Goal: Information Seeking & Learning: Learn about a topic

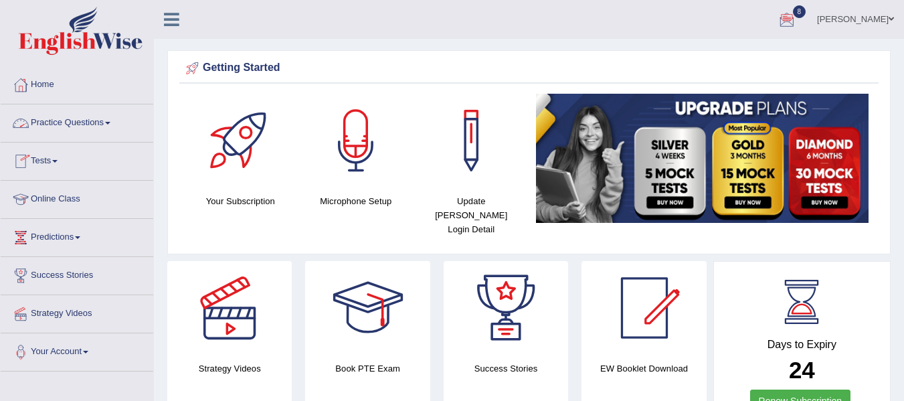
click at [102, 125] on link "Practice Questions" at bounding box center [77, 120] width 153 height 33
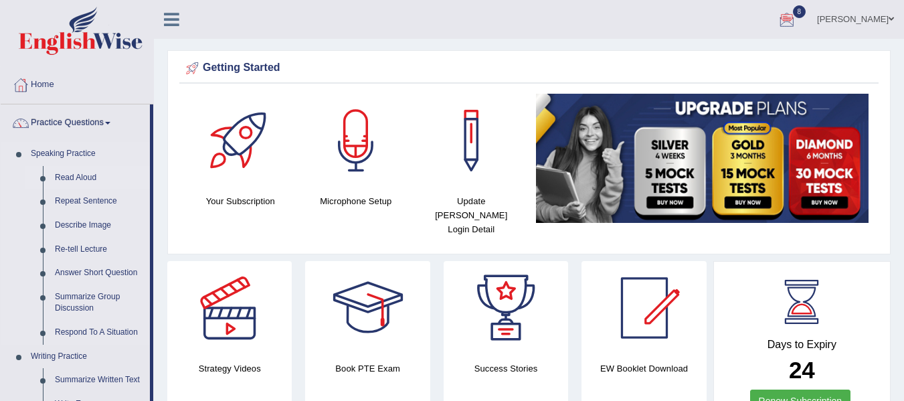
click at [96, 175] on link "Read Aloud" at bounding box center [99, 178] width 101 height 24
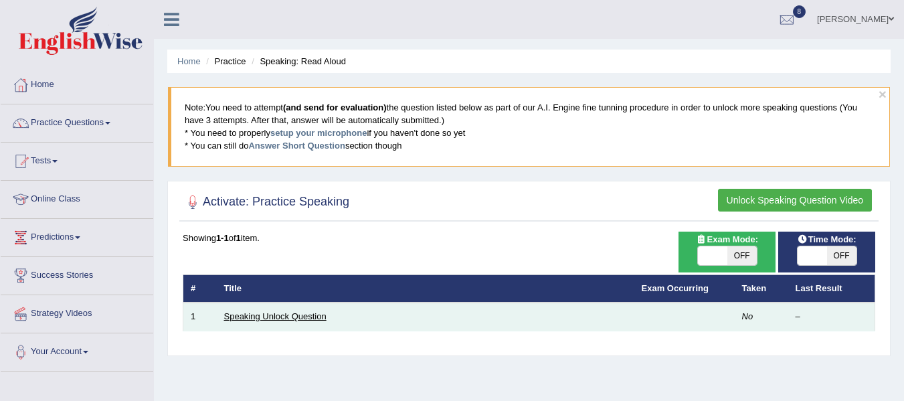
click at [289, 315] on link "Speaking Unlock Question" at bounding box center [275, 316] width 102 height 10
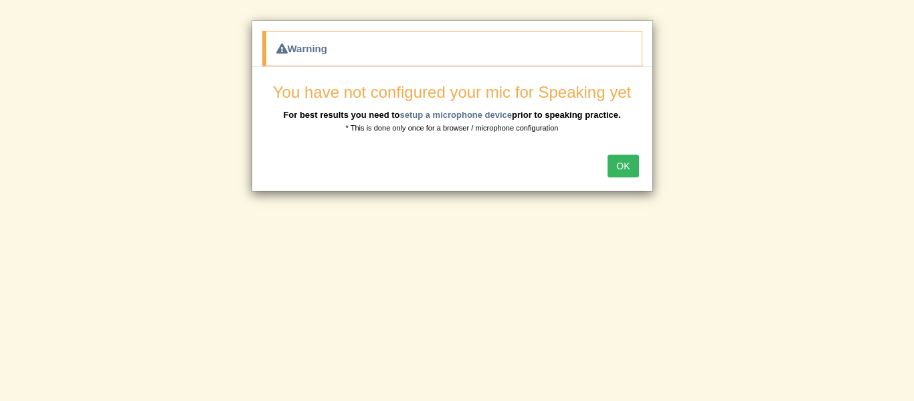
click at [631, 170] on button "OK" at bounding box center [623, 166] width 31 height 23
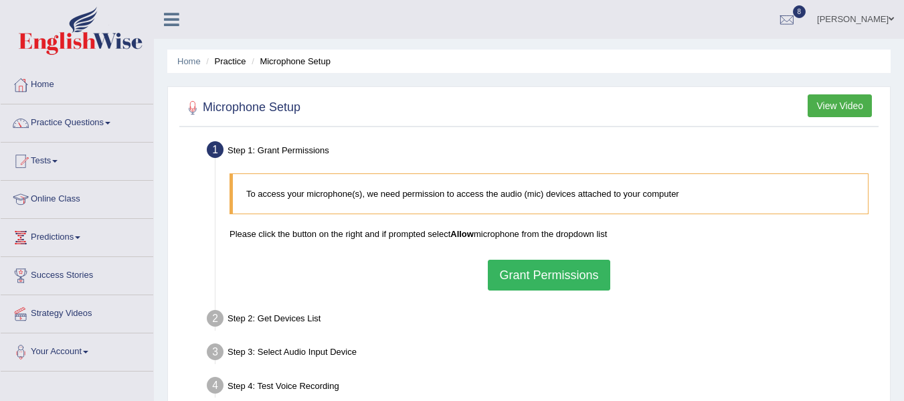
click at [552, 285] on button "Grant Permissions" at bounding box center [549, 275] width 122 height 31
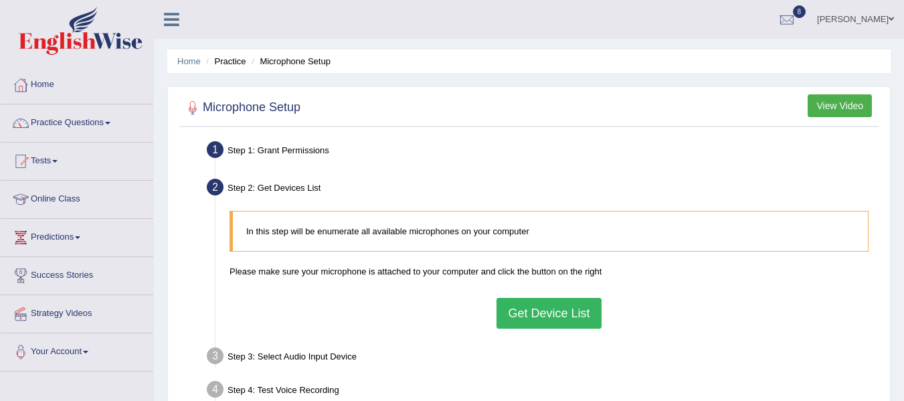
click at [583, 323] on button "Get Device List" at bounding box center [549, 313] width 104 height 31
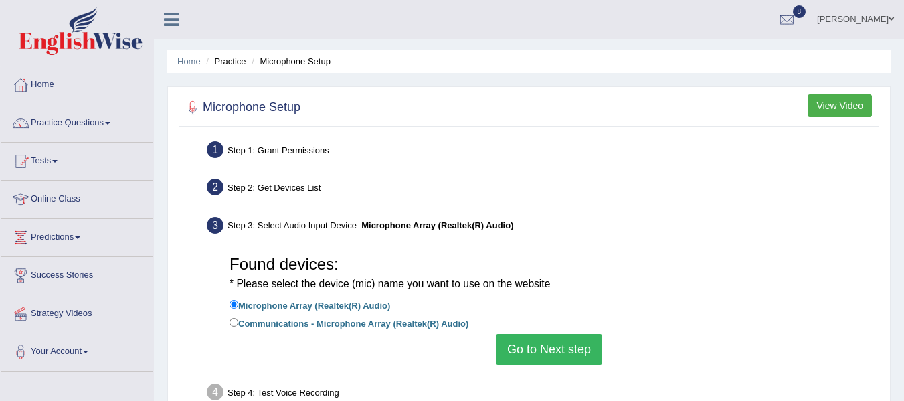
click at [562, 354] on button "Go to Next step" at bounding box center [549, 349] width 106 height 31
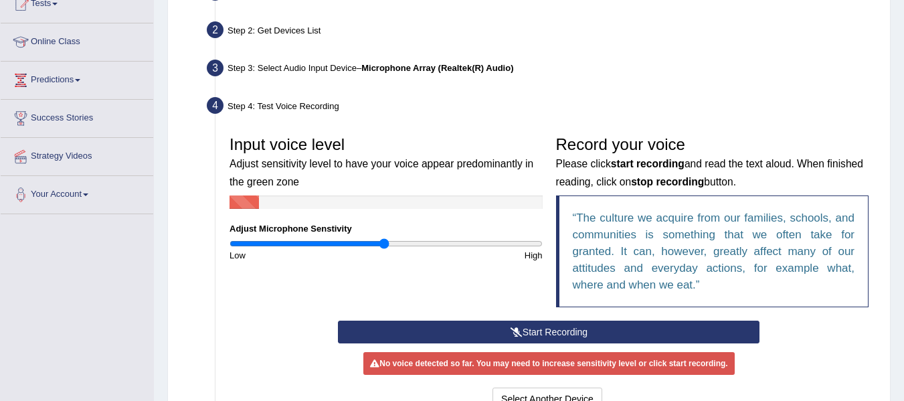
scroll to position [134, 0]
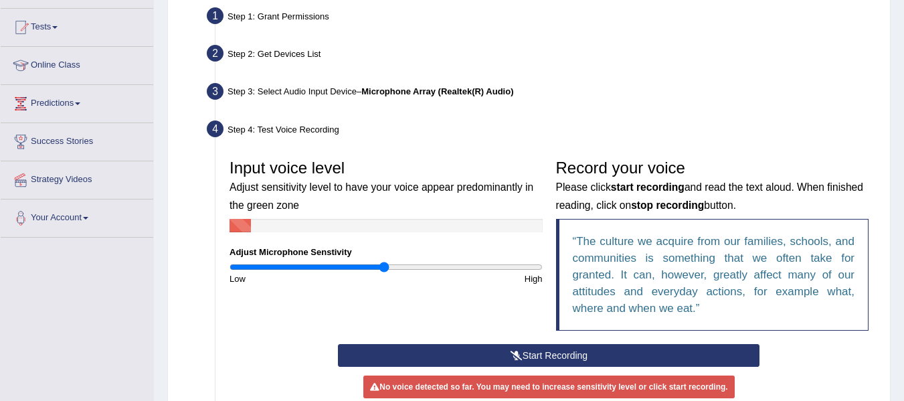
click at [572, 355] on button "Start Recording" at bounding box center [549, 355] width 422 height 23
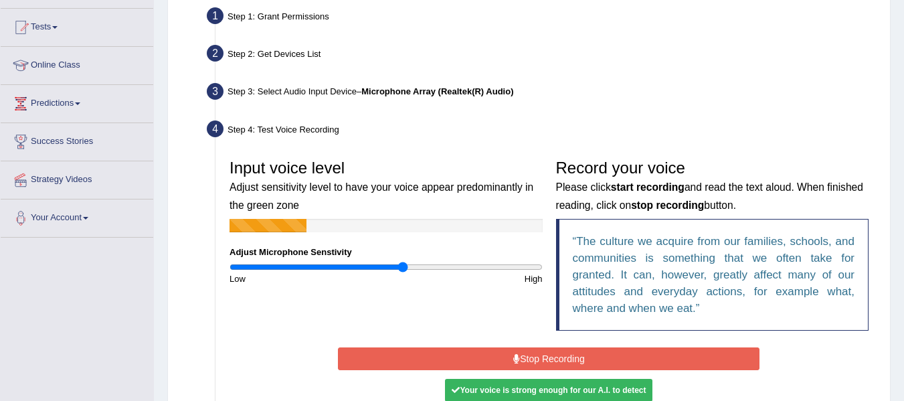
drag, startPoint x: 384, startPoint y: 270, endPoint x: 404, endPoint y: 293, distance: 30.3
click at [404, 272] on input "range" at bounding box center [386, 267] width 313 height 11
click at [555, 354] on button "Stop Recording" at bounding box center [549, 358] width 422 height 23
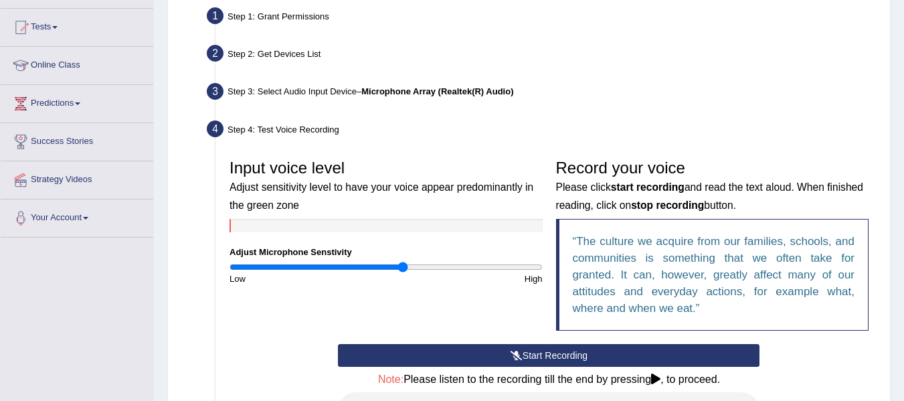
click at [560, 357] on button "Start Recording" at bounding box center [549, 355] width 422 height 23
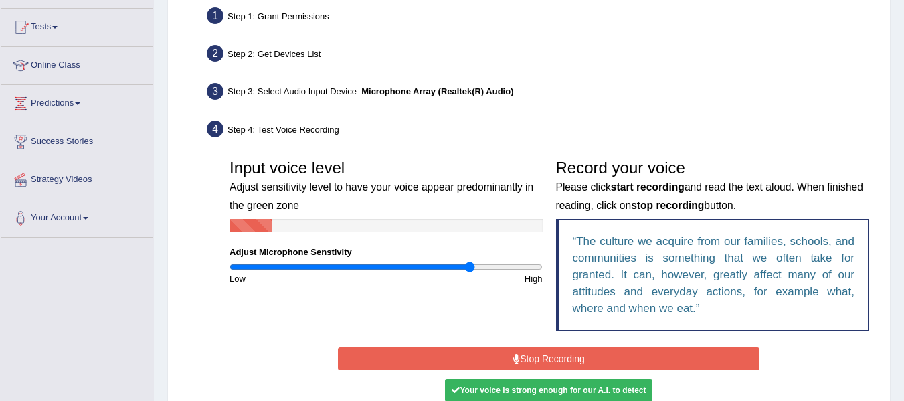
drag, startPoint x: 398, startPoint y: 268, endPoint x: 469, endPoint y: 287, distance: 74.2
click at [469, 272] on input "range" at bounding box center [386, 267] width 313 height 11
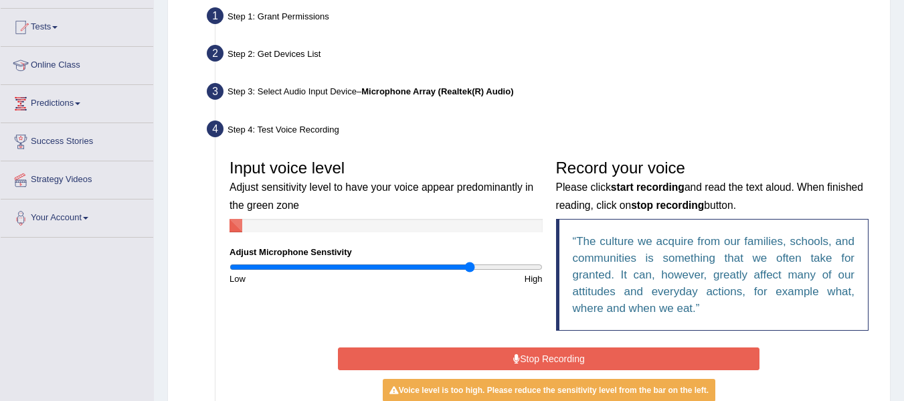
click at [555, 361] on button "Stop Recording" at bounding box center [549, 358] width 422 height 23
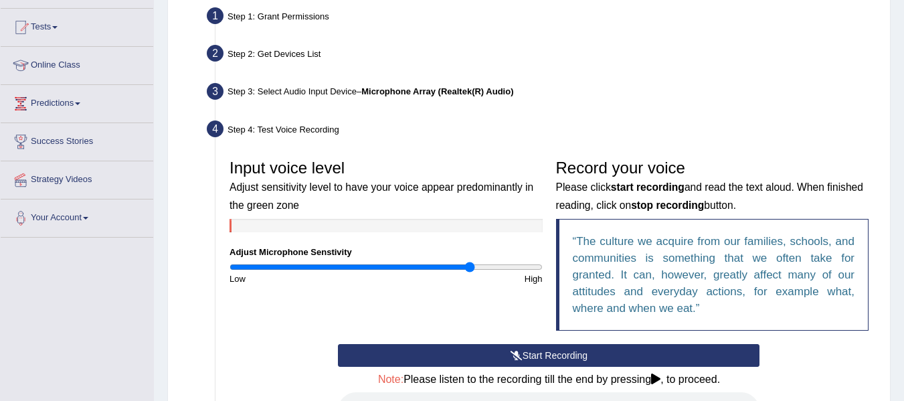
click at [422, 167] on h3 "Input voice level Adjust sensitivity level to have your voice appear predominan…" at bounding box center [386, 185] width 313 height 53
drag, startPoint x: 467, startPoint y: 269, endPoint x: 437, endPoint y: 274, distance: 30.5
click at [437, 272] on input "range" at bounding box center [386, 267] width 313 height 11
drag, startPoint x: 471, startPoint y: 268, endPoint x: 442, endPoint y: 275, distance: 30.4
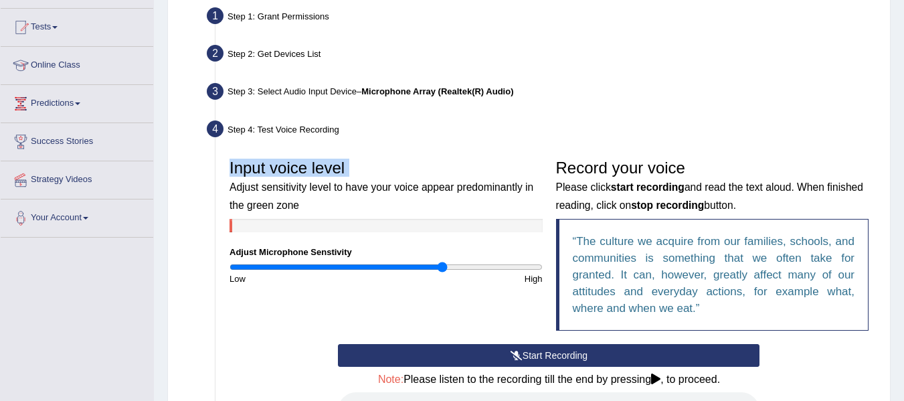
click at [442, 272] on input "range" at bounding box center [386, 267] width 313 height 11
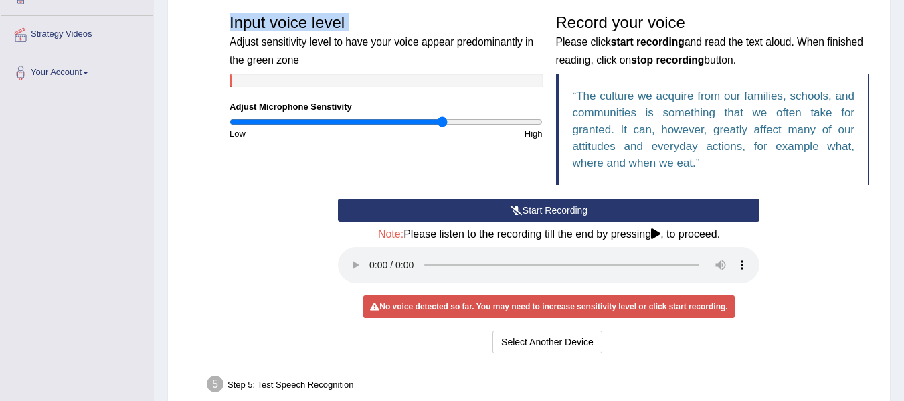
scroll to position [247, 0]
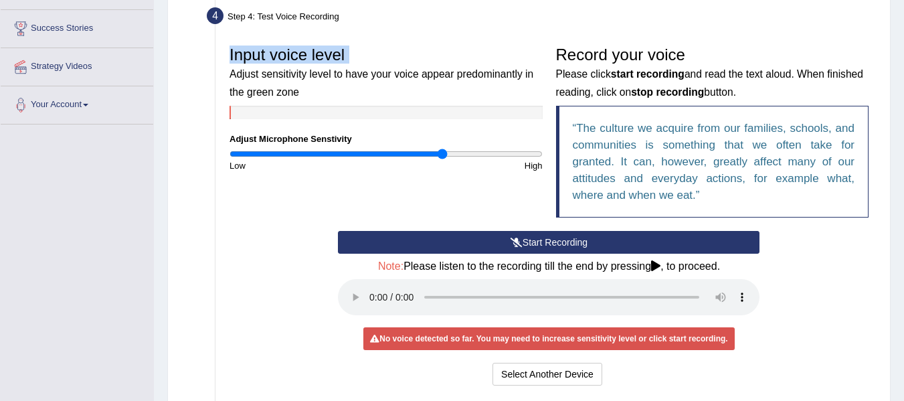
click at [501, 242] on button "Start Recording" at bounding box center [549, 242] width 422 height 23
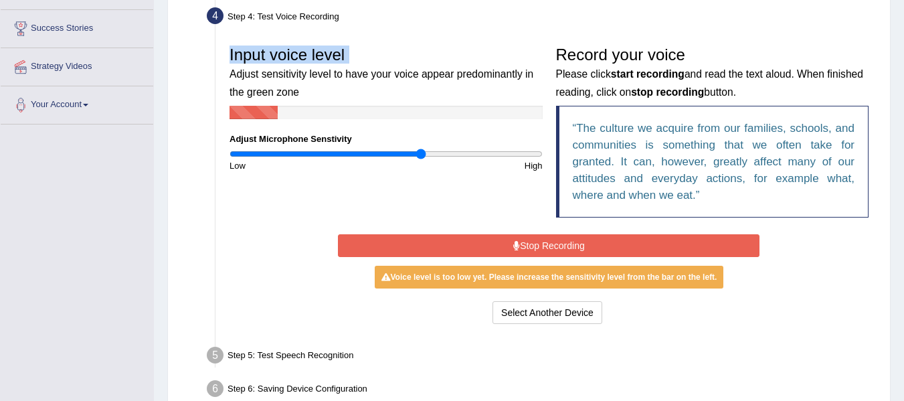
drag, startPoint x: 440, startPoint y: 152, endPoint x: 420, endPoint y: 156, distance: 21.1
type input "1.24"
click at [420, 156] on input "range" at bounding box center [386, 154] width 313 height 11
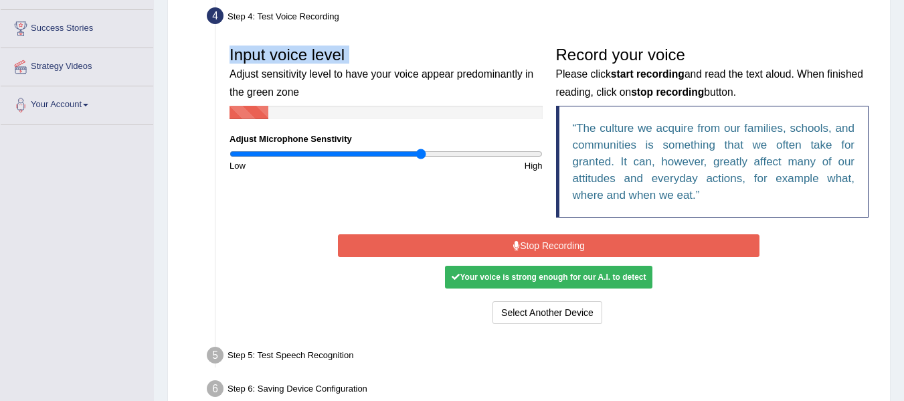
click at [420, 156] on input "range" at bounding box center [386, 154] width 313 height 11
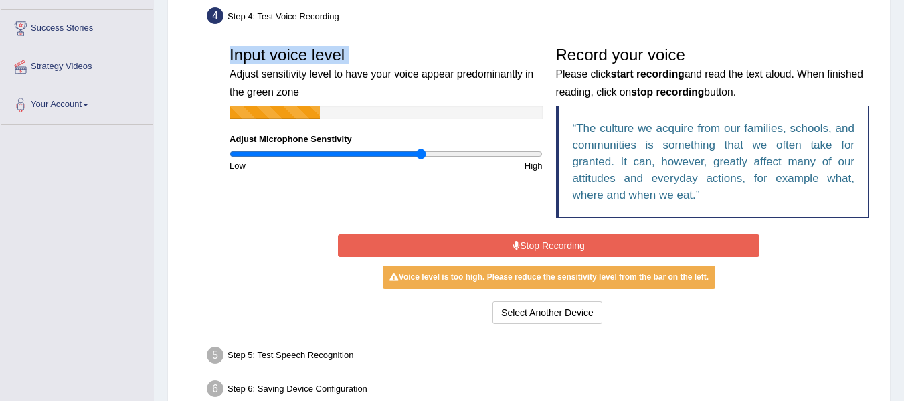
click at [511, 243] on button "Stop Recording" at bounding box center [549, 245] width 422 height 23
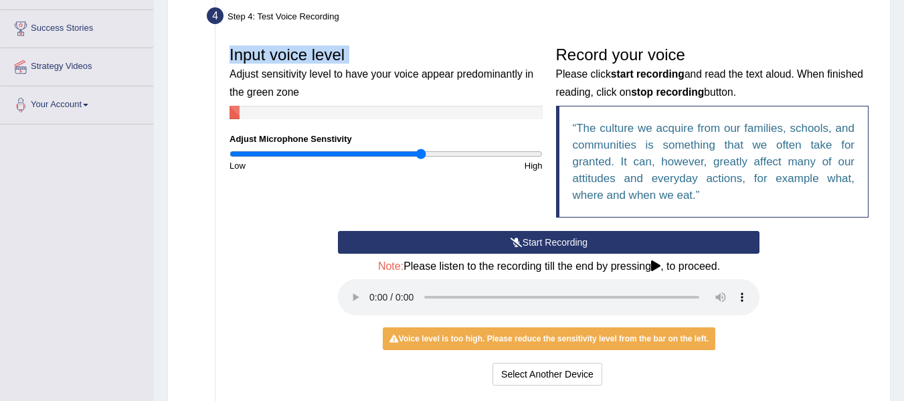
click at [471, 246] on button "Start Recording" at bounding box center [549, 242] width 422 height 23
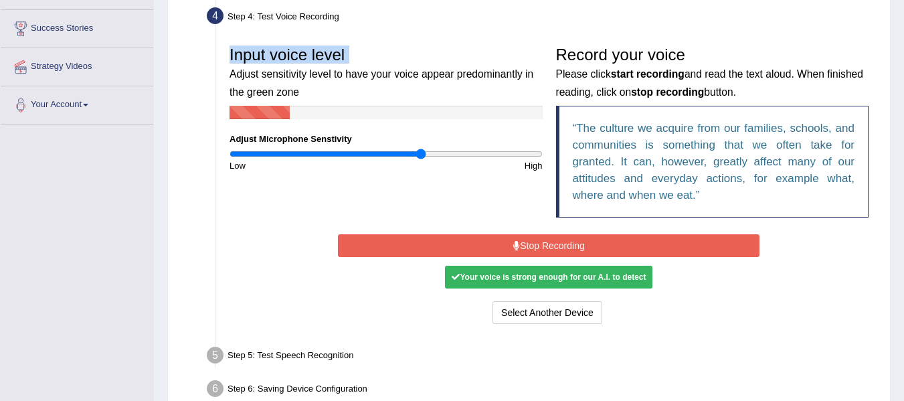
click at [497, 240] on button "Stop Recording" at bounding box center [549, 245] width 422 height 23
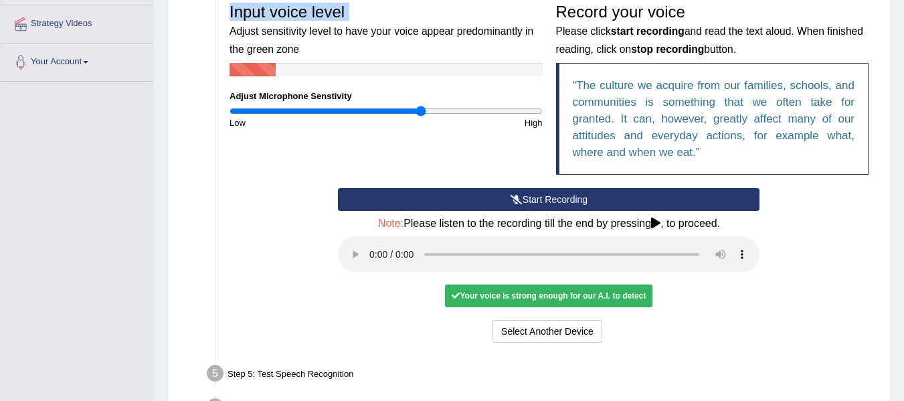
scroll to position [314, 0]
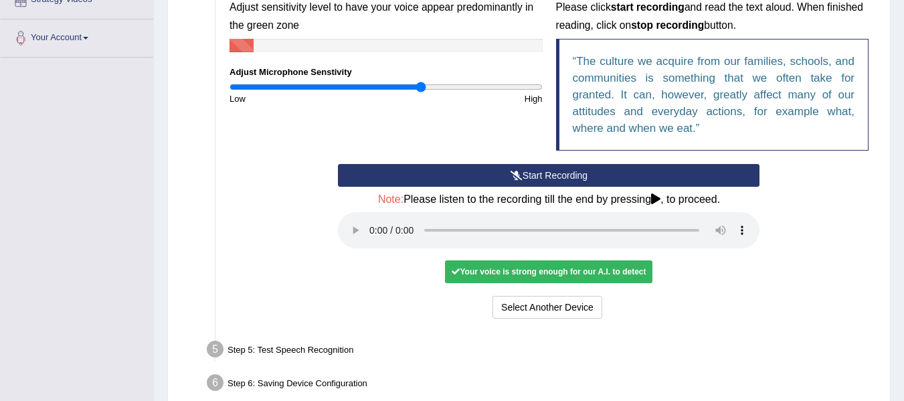
click at [349, 297] on div "Select Another Device Voice is ok. Go to Next step" at bounding box center [549, 309] width 422 height 26
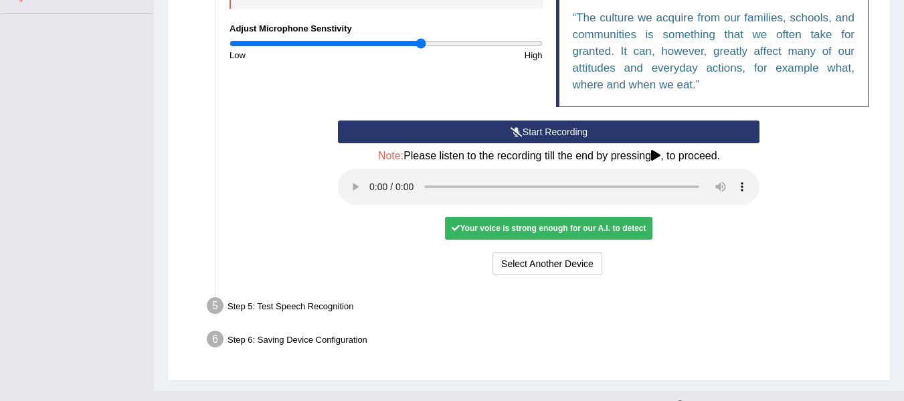
scroll to position [381, 0]
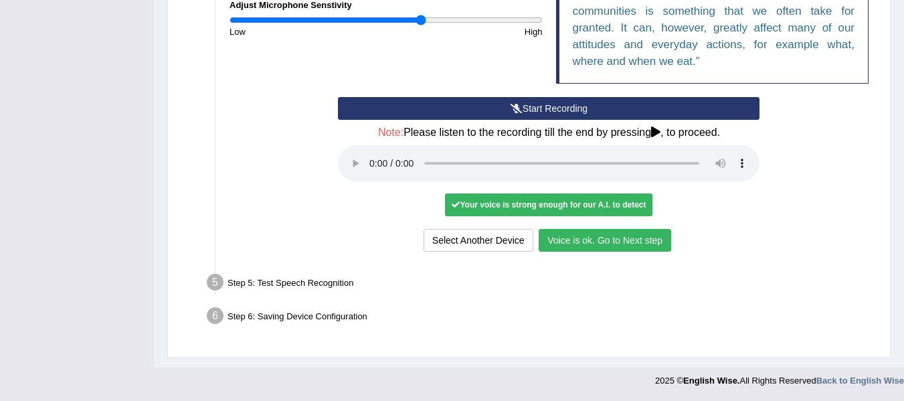
click at [624, 242] on button "Voice is ok. Go to Next step" at bounding box center [605, 240] width 133 height 23
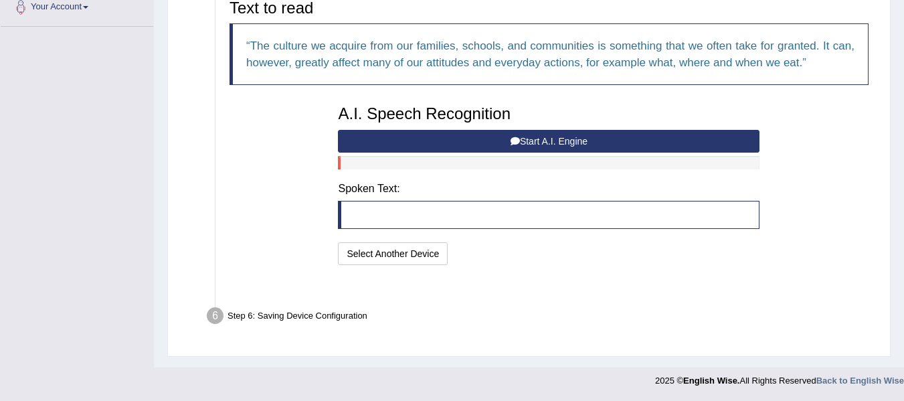
scroll to position [312, 0]
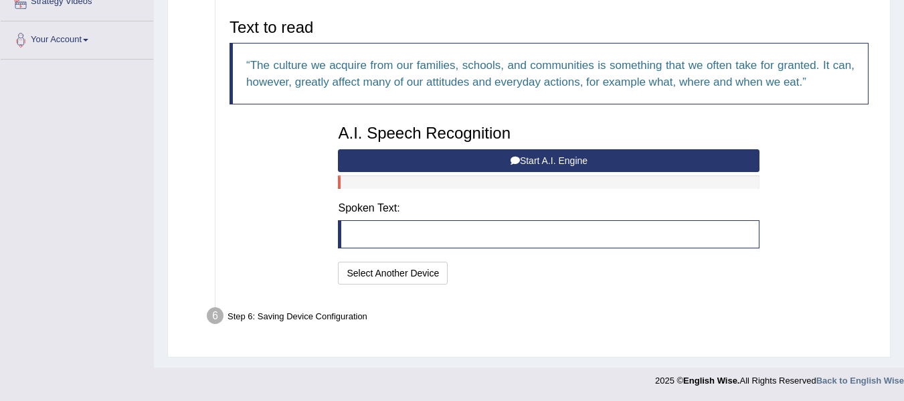
click at [521, 153] on button "Start A.I. Engine" at bounding box center [549, 160] width 422 height 23
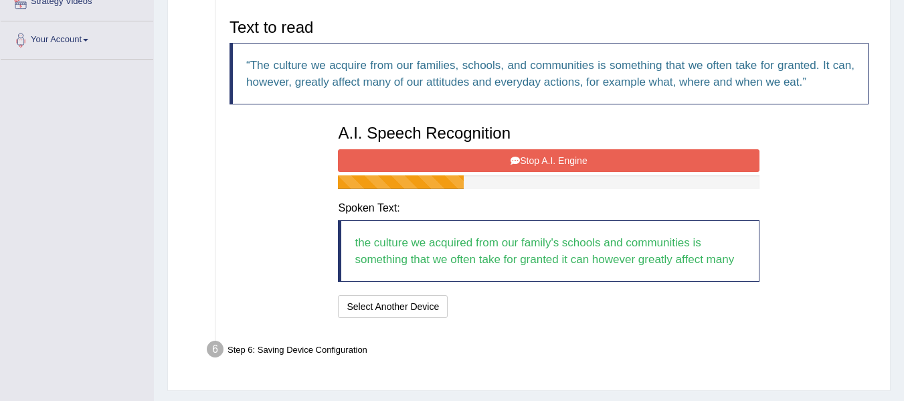
click at [547, 153] on button "Stop A.I. Engine" at bounding box center [549, 160] width 422 height 23
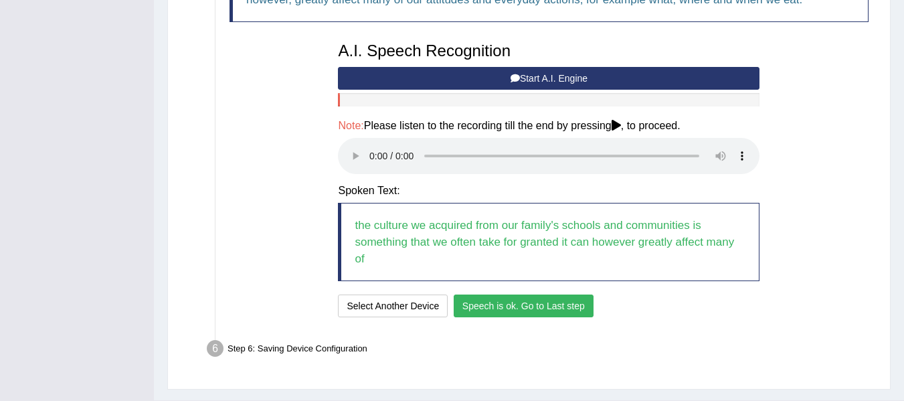
scroll to position [427, 0]
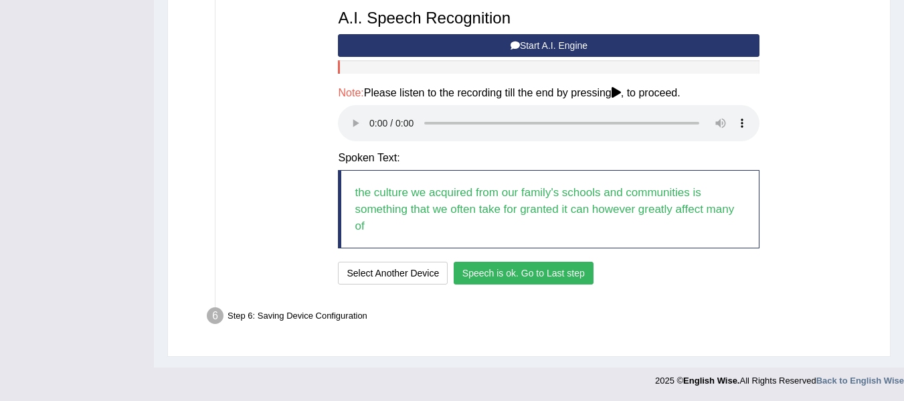
click at [526, 277] on button "Speech is ok. Go to Last step" at bounding box center [524, 273] width 140 height 23
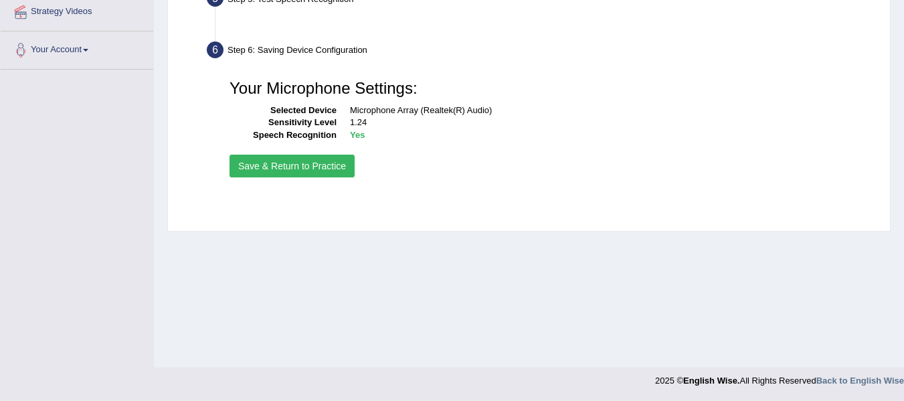
scroll to position [302, 0]
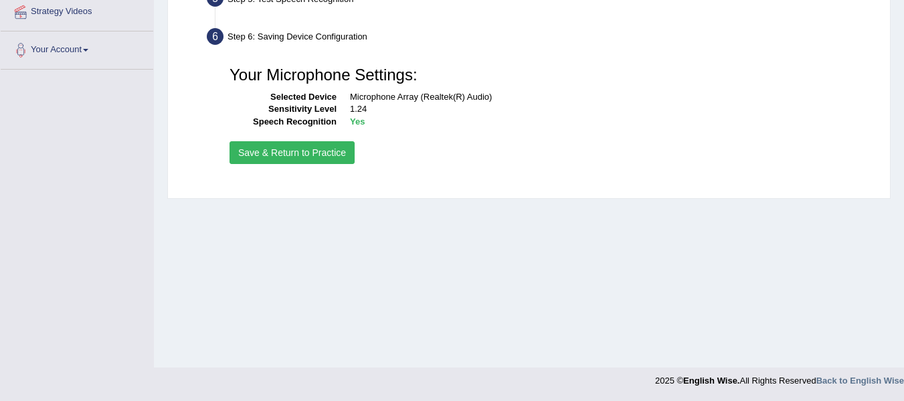
click at [250, 149] on button "Save & Return to Practice" at bounding box center [292, 152] width 125 height 23
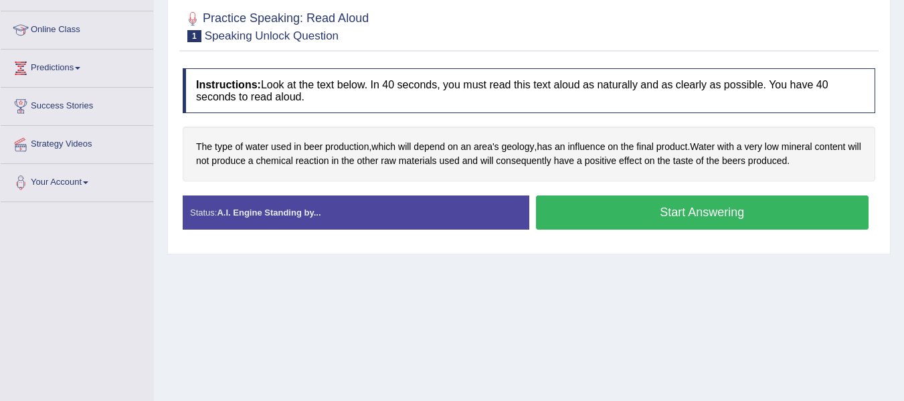
scroll to position [168, 0]
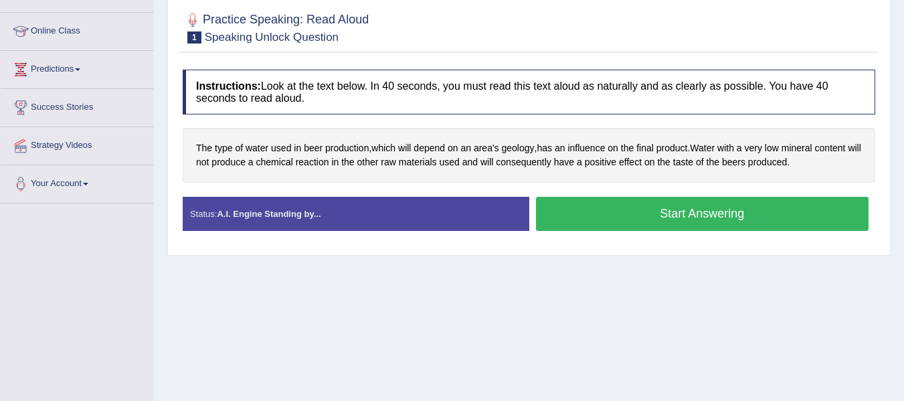
drag, startPoint x: 904, startPoint y: 234, endPoint x: 903, endPoint y: 226, distance: 8.1
click at [904, 227] on html "Toggle navigation Home Practice Questions Speaking Practice Read Aloud Repeat S…" at bounding box center [452, 32] width 904 height 401
click at [672, 222] on button "Start Answering" at bounding box center [702, 214] width 333 height 34
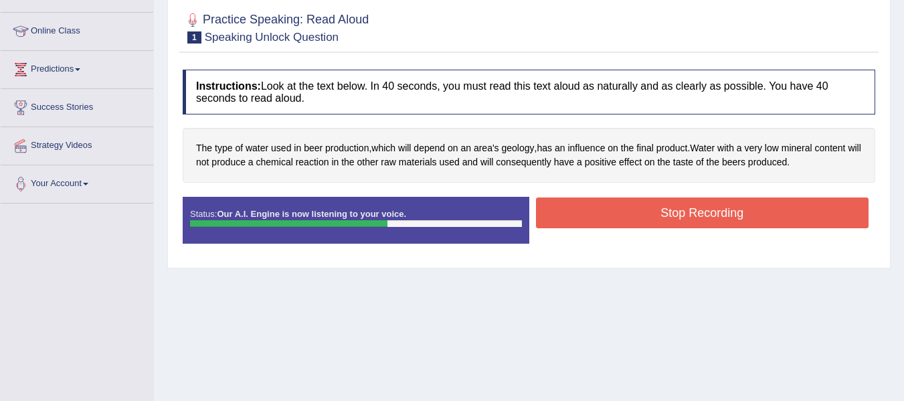
click at [611, 206] on button "Stop Recording" at bounding box center [702, 212] width 333 height 31
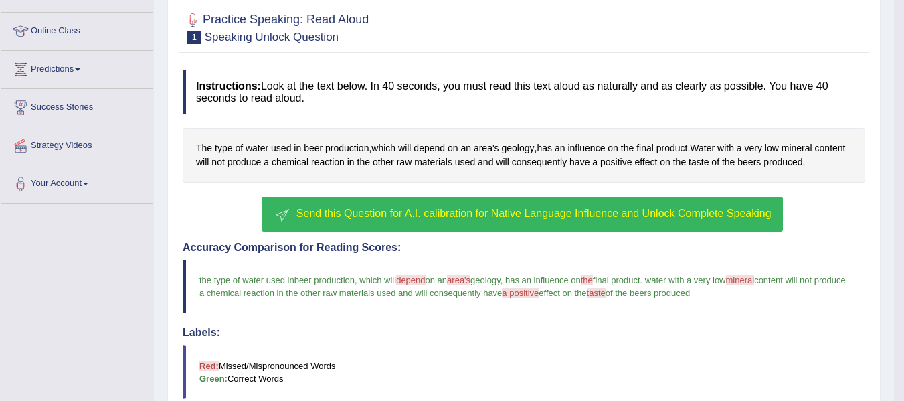
click at [392, 225] on button "Send this Question for A.I. calibration for Native Language Influence and Unloc…" at bounding box center [522, 214] width 521 height 35
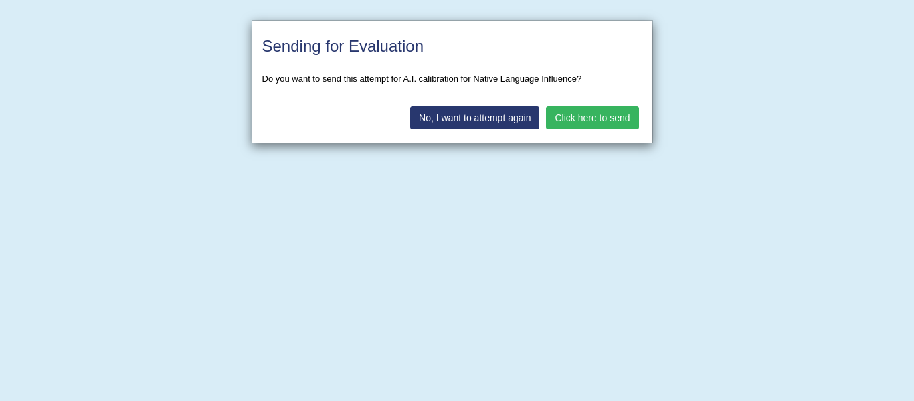
click at [560, 114] on button "Click here to send" at bounding box center [592, 117] width 92 height 23
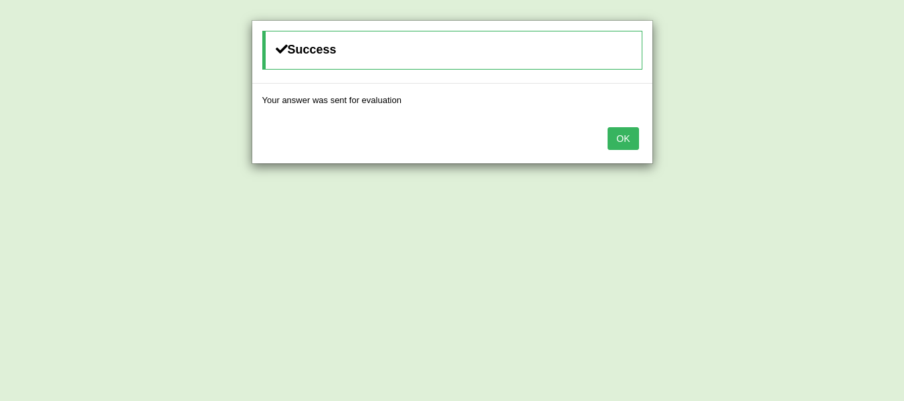
click at [620, 138] on button "OK" at bounding box center [623, 138] width 31 height 23
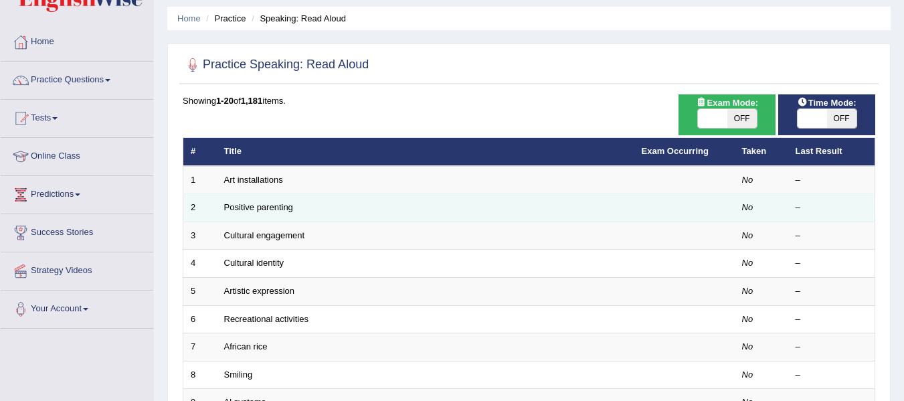
scroll to position [67, 0]
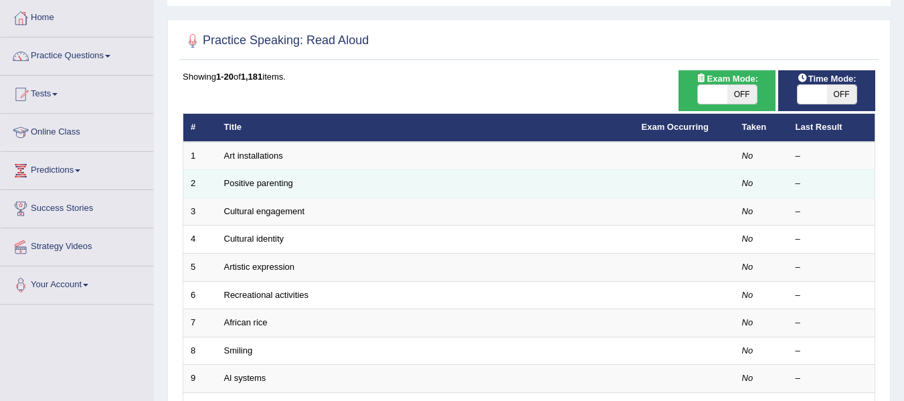
click at [279, 189] on td "Positive parenting" at bounding box center [426, 184] width 418 height 28
click at [285, 181] on link "Positive parenting" at bounding box center [258, 183] width 69 height 10
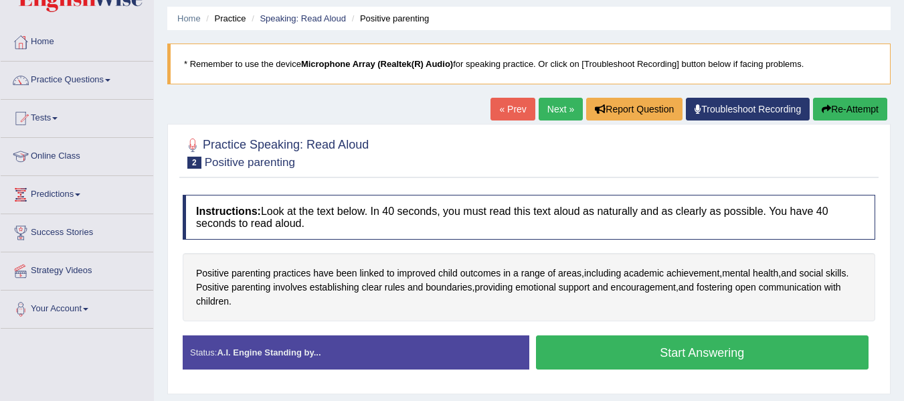
scroll to position [67, 0]
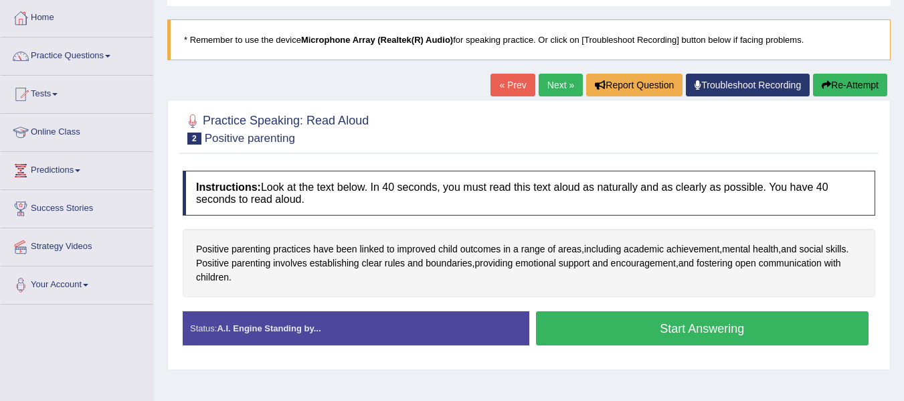
click at [685, 333] on button "Start Answering" at bounding box center [702, 328] width 333 height 34
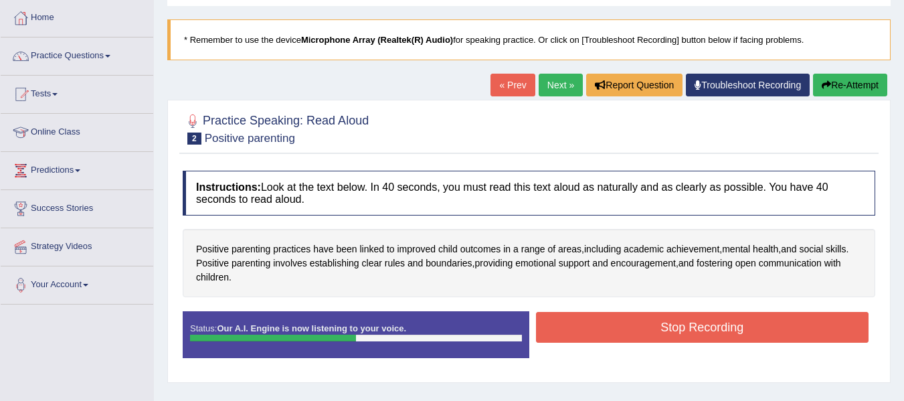
click at [746, 330] on button "Stop Recording" at bounding box center [702, 327] width 333 height 31
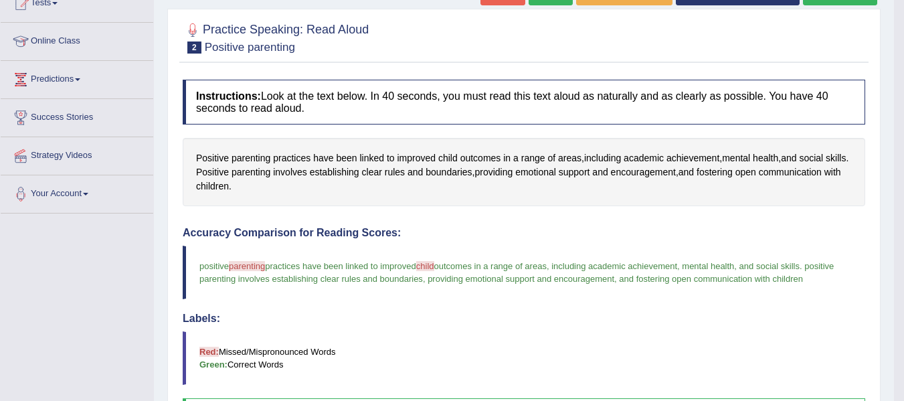
scroll to position [134, 0]
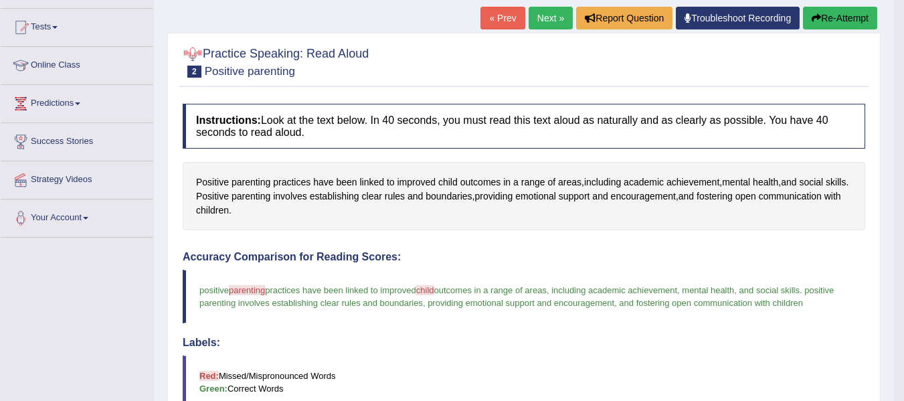
click at [548, 20] on link "Next »" at bounding box center [551, 18] width 44 height 23
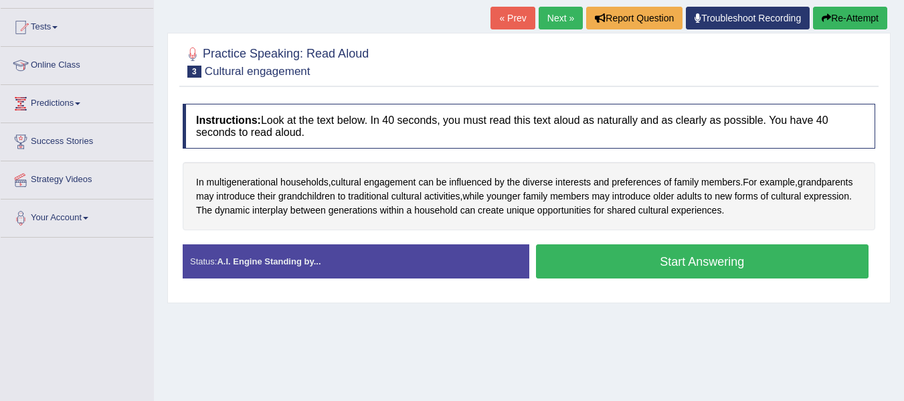
click at [711, 265] on button "Start Answering" at bounding box center [702, 261] width 333 height 34
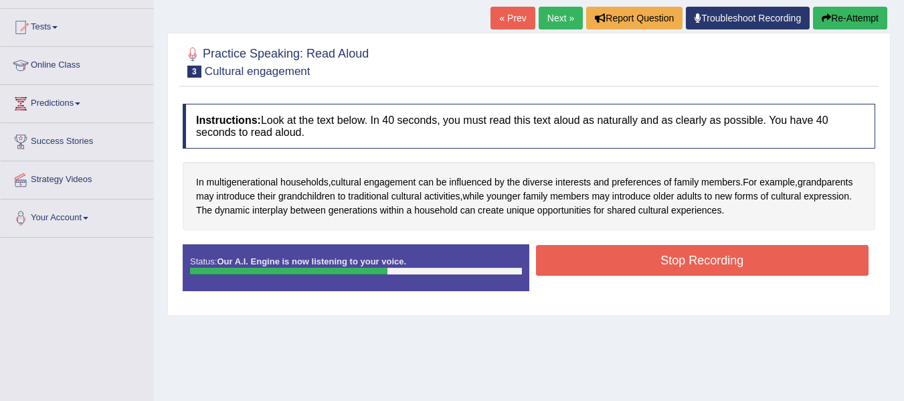
click at [756, 269] on button "Stop Recording" at bounding box center [702, 260] width 333 height 31
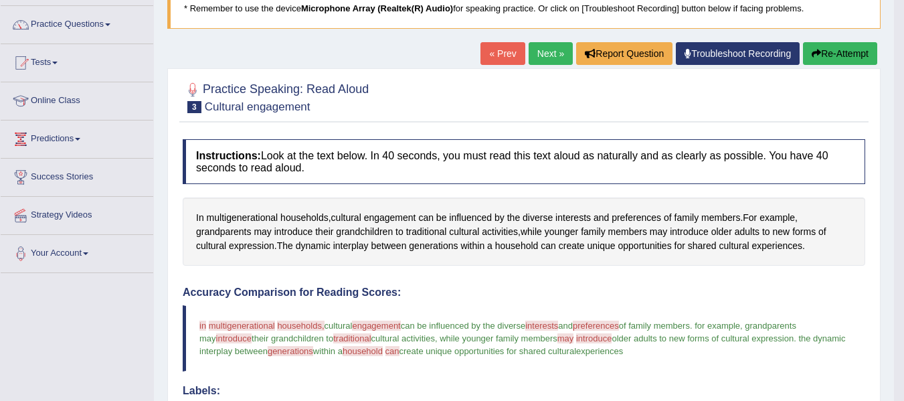
scroll to position [67, 0]
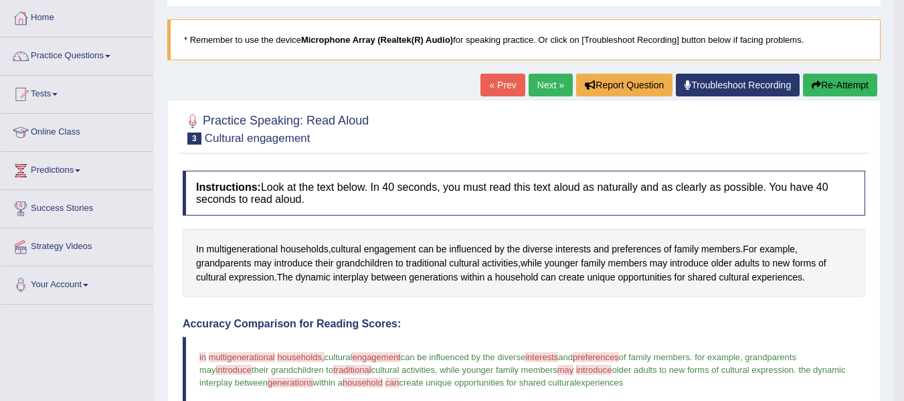
click at [550, 78] on link "Next »" at bounding box center [551, 85] width 44 height 23
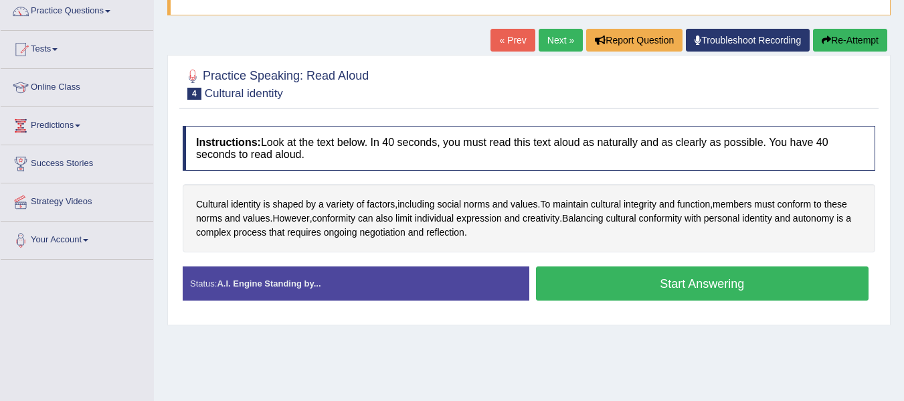
scroll to position [134, 0]
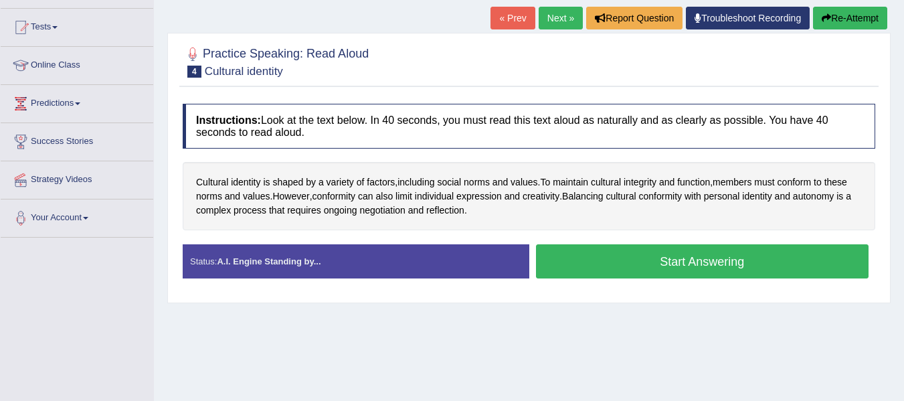
click at [706, 263] on button "Start Answering" at bounding box center [702, 261] width 333 height 34
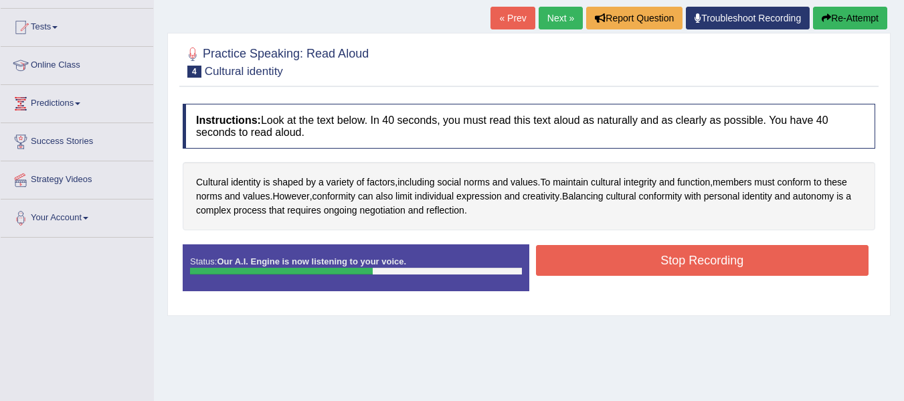
click at [722, 259] on button "Stop Recording" at bounding box center [702, 260] width 333 height 31
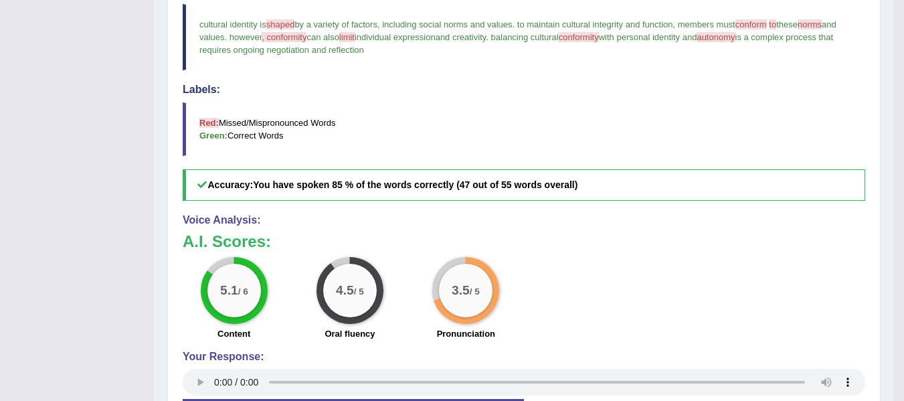
scroll to position [402, 0]
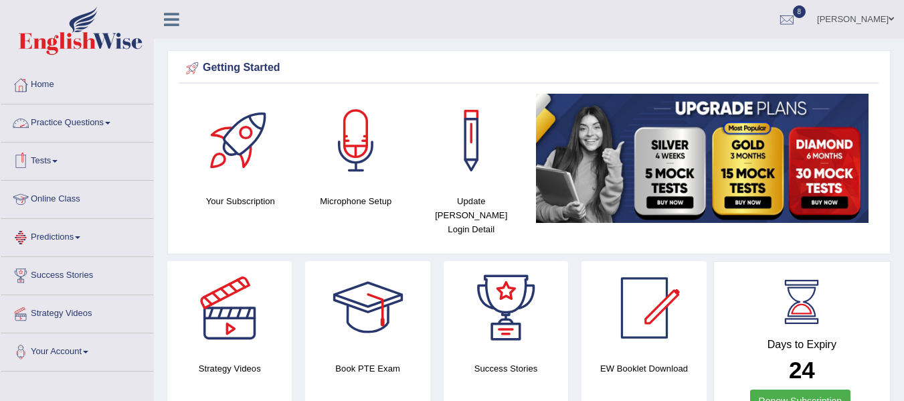
click at [56, 158] on link "Tests" at bounding box center [77, 159] width 153 height 33
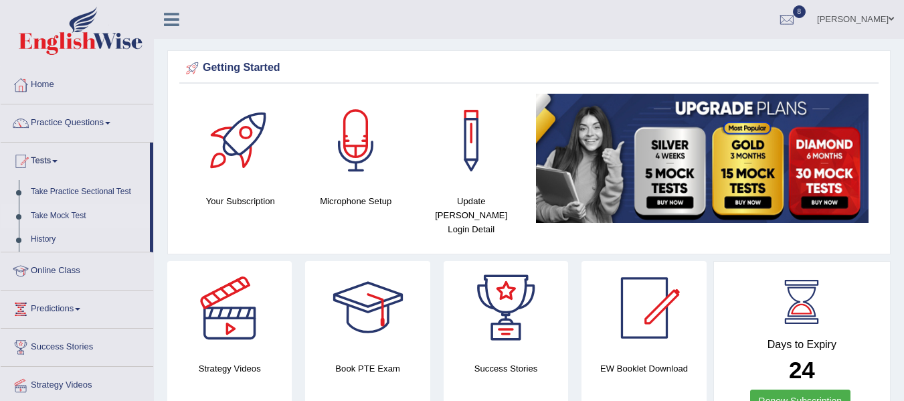
click at [68, 215] on link "Take Mock Test" at bounding box center [87, 216] width 125 height 24
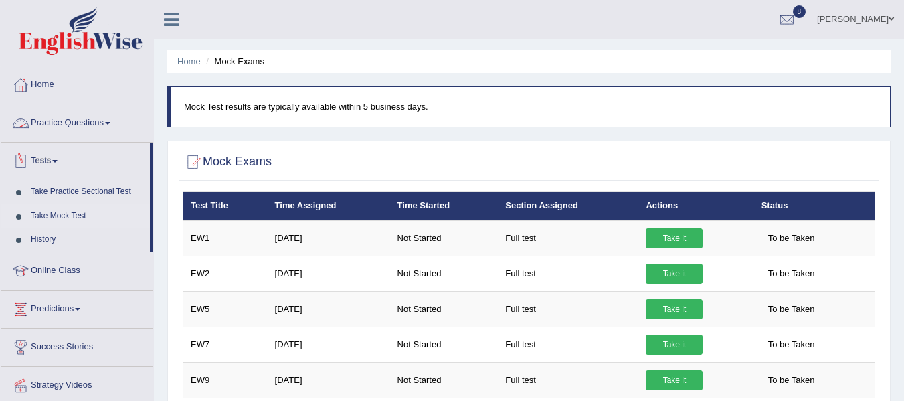
click at [85, 122] on link "Practice Questions" at bounding box center [77, 120] width 153 height 33
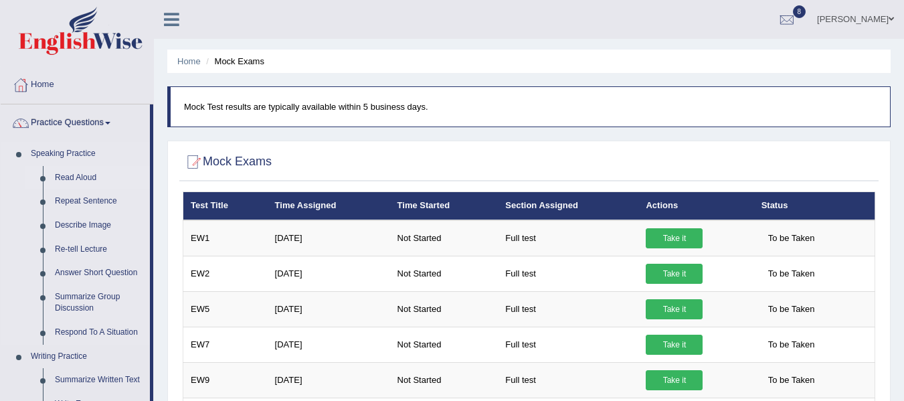
click at [72, 175] on link "Read Aloud" at bounding box center [99, 178] width 101 height 24
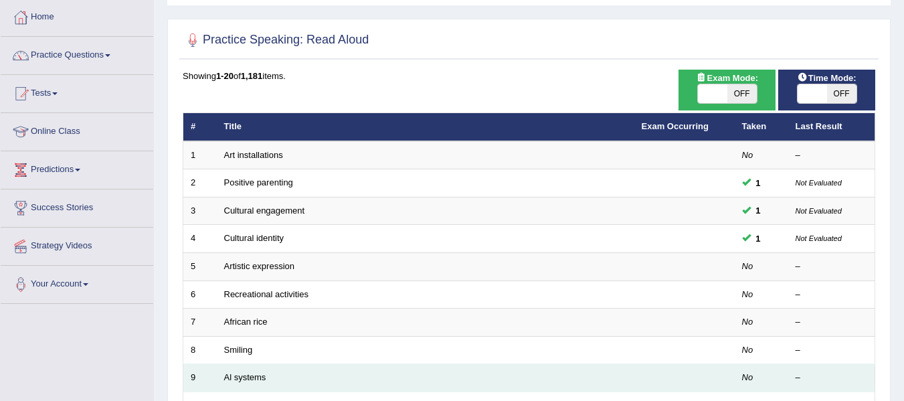
scroll to position [134, 0]
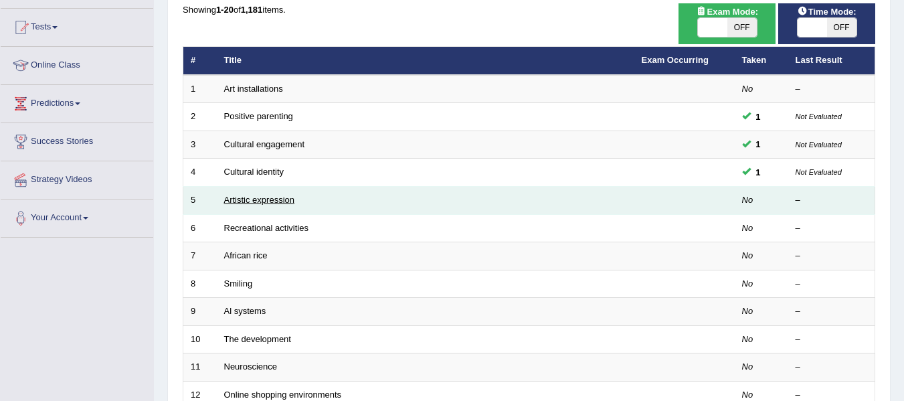
click at [251, 198] on link "Artistic expression" at bounding box center [259, 200] width 70 height 10
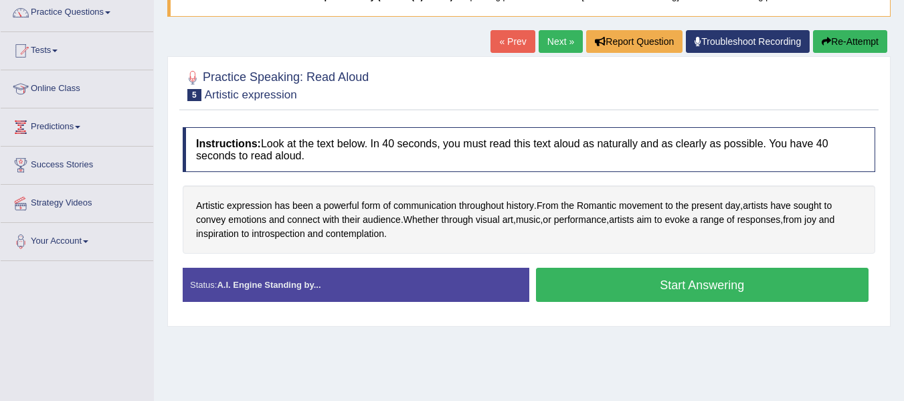
scroll to position [134, 0]
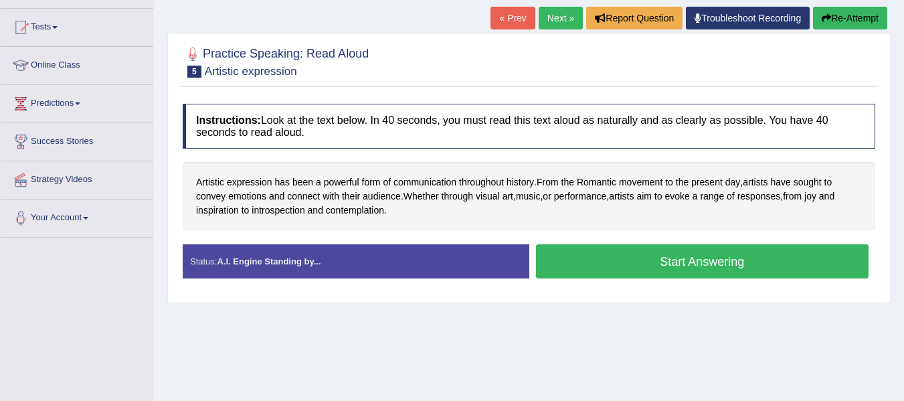
click at [734, 269] on button "Start Answering" at bounding box center [702, 261] width 333 height 34
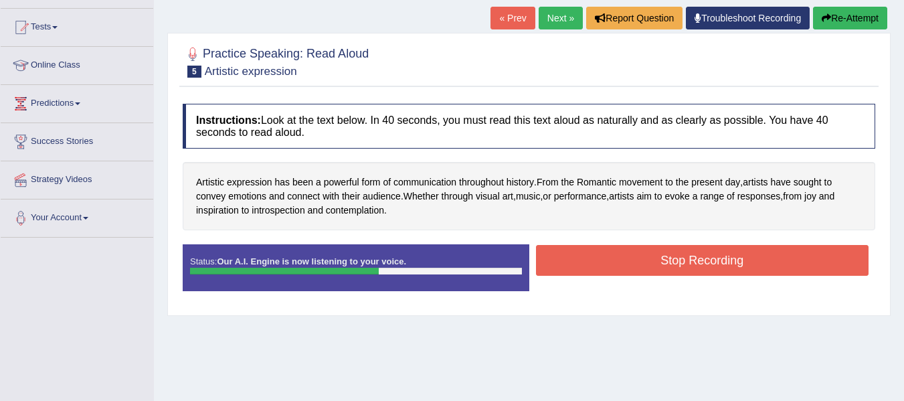
click at [734, 269] on button "Stop Recording" at bounding box center [702, 260] width 333 height 31
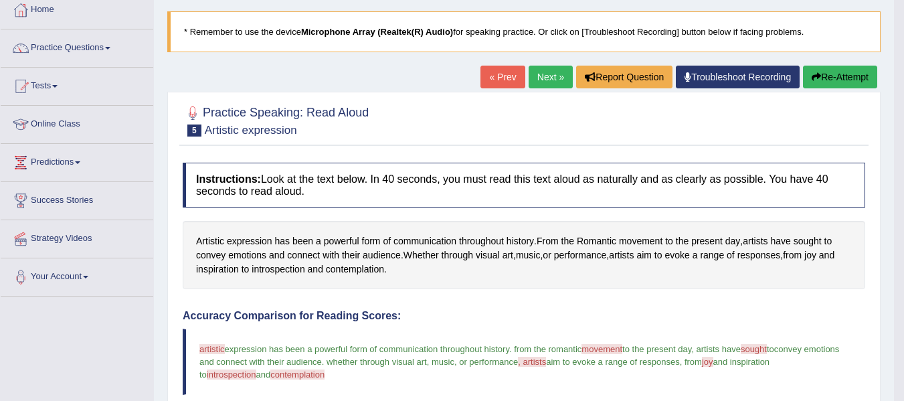
scroll to position [44, 0]
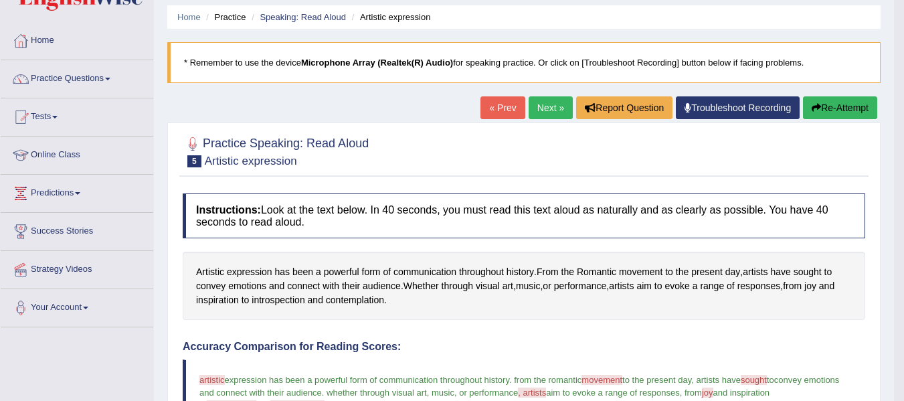
click at [545, 115] on link "Next »" at bounding box center [551, 107] width 44 height 23
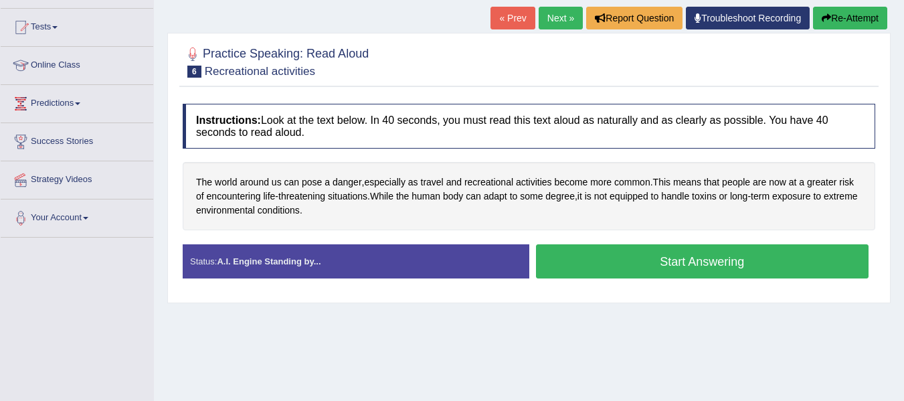
click at [741, 262] on button "Start Answering" at bounding box center [702, 261] width 333 height 34
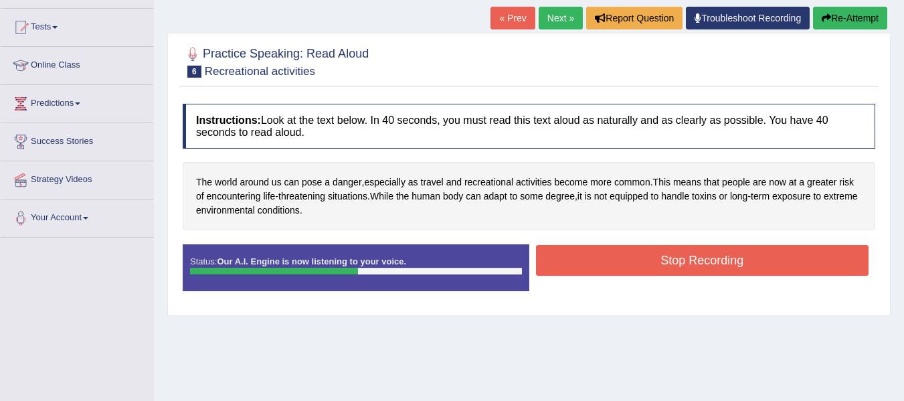
click at [777, 258] on button "Stop Recording" at bounding box center [702, 260] width 333 height 31
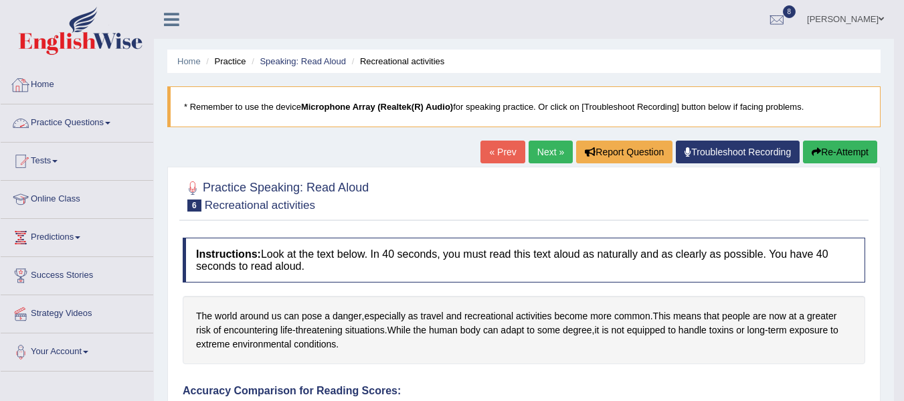
click at [112, 120] on link "Practice Questions" at bounding box center [77, 120] width 153 height 33
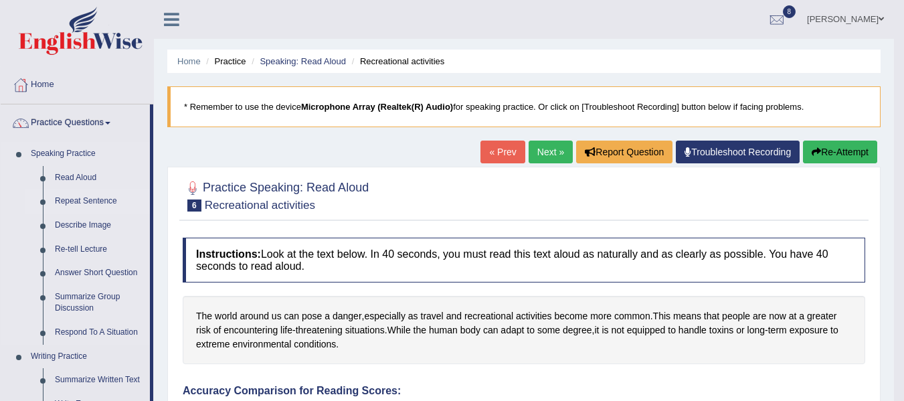
click at [79, 201] on link "Repeat Sentence" at bounding box center [99, 201] width 101 height 24
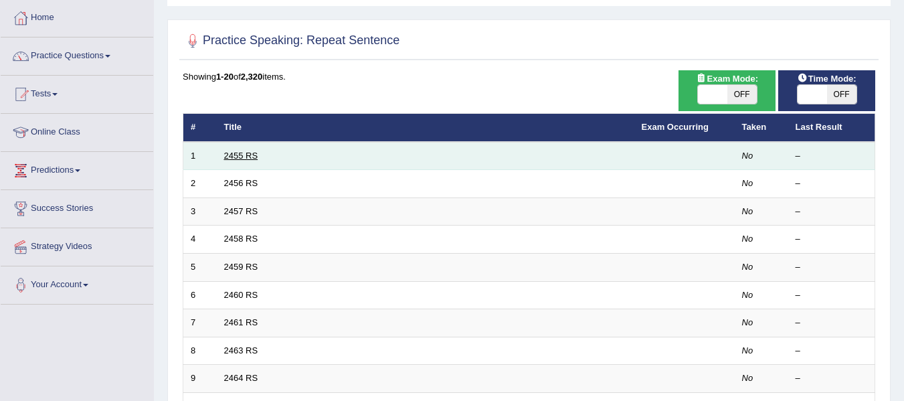
click at [254, 155] on link "2455 RS" at bounding box center [241, 156] width 34 height 10
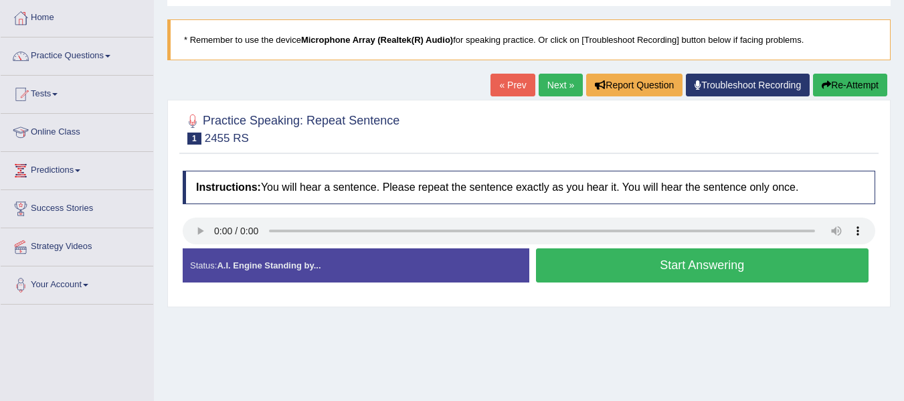
click at [641, 270] on button "Start Answering" at bounding box center [702, 265] width 333 height 34
click at [0, 0] on button "Stop Recording" at bounding box center [0, 0] width 0 height 0
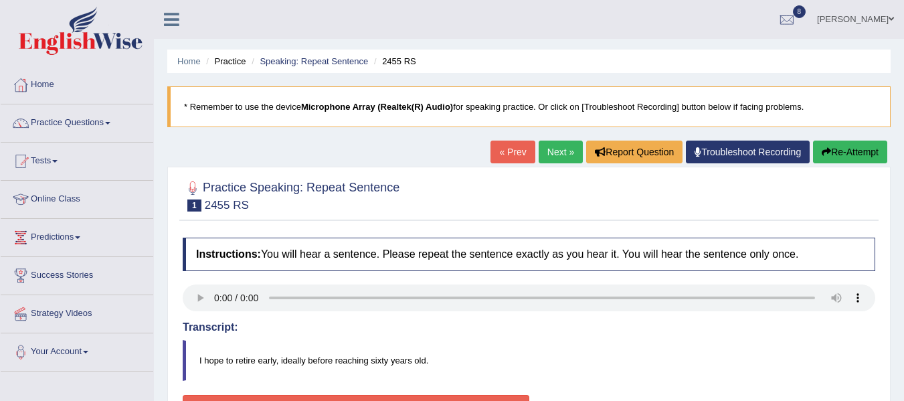
click at [564, 148] on link "Next »" at bounding box center [561, 152] width 44 height 23
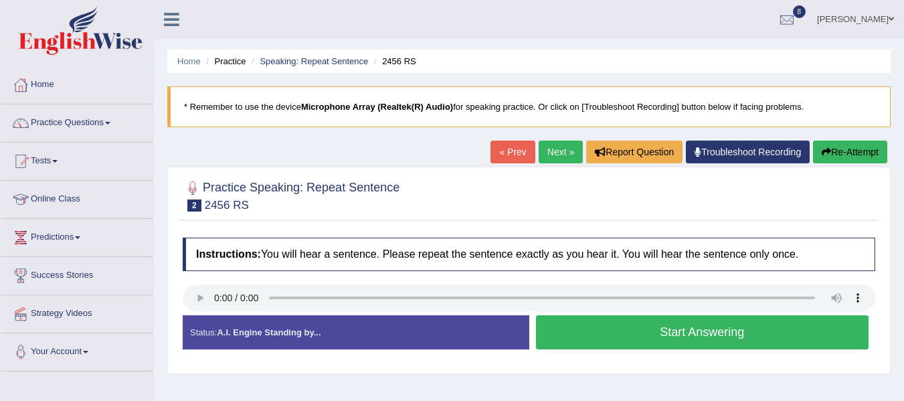
click at [692, 331] on button "Start Answering" at bounding box center [702, 332] width 333 height 34
click at [0, 0] on button "Stop Recording" at bounding box center [0, 0] width 0 height 0
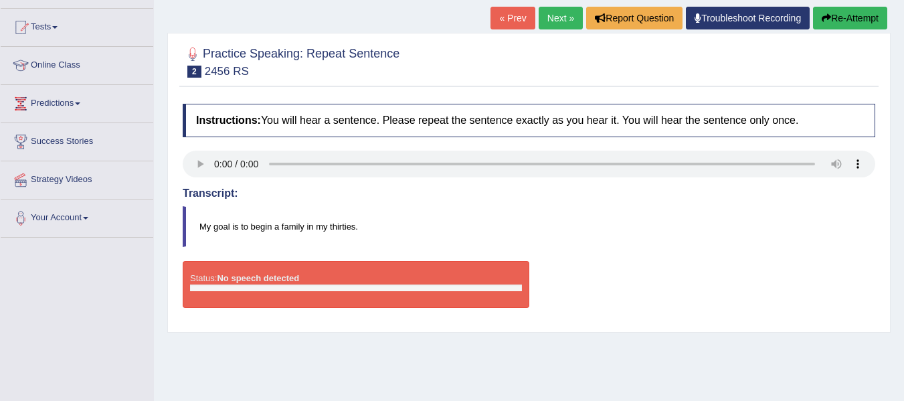
scroll to position [67, 0]
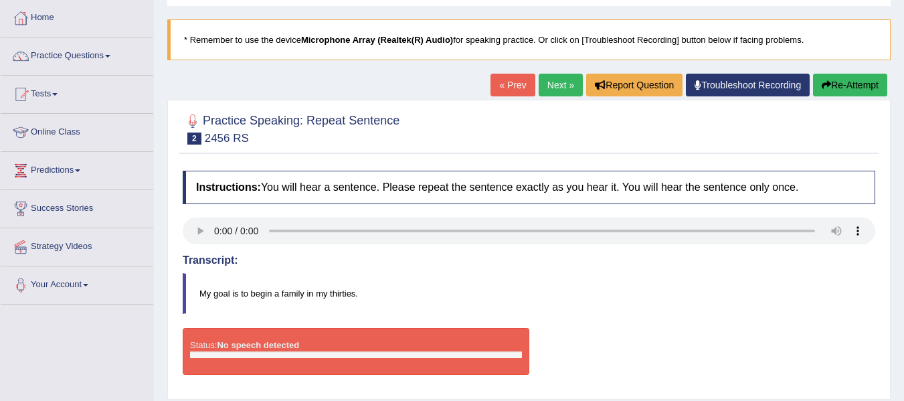
click at [557, 80] on link "Next »" at bounding box center [561, 85] width 44 height 23
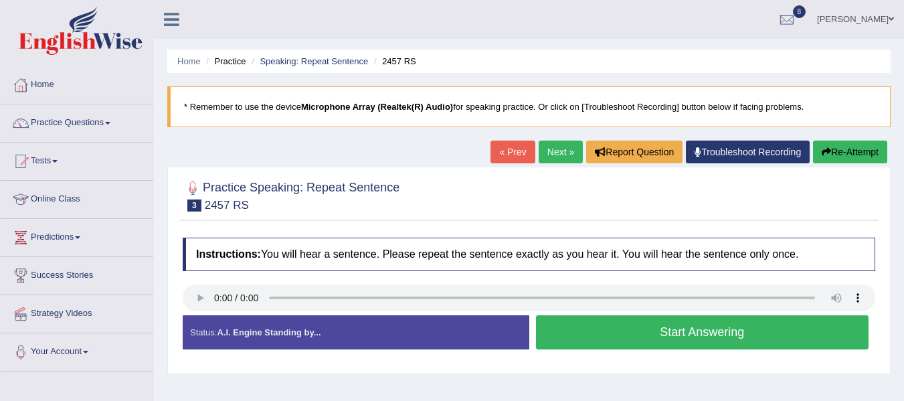
click at [696, 338] on button "Start Answering" at bounding box center [702, 332] width 333 height 34
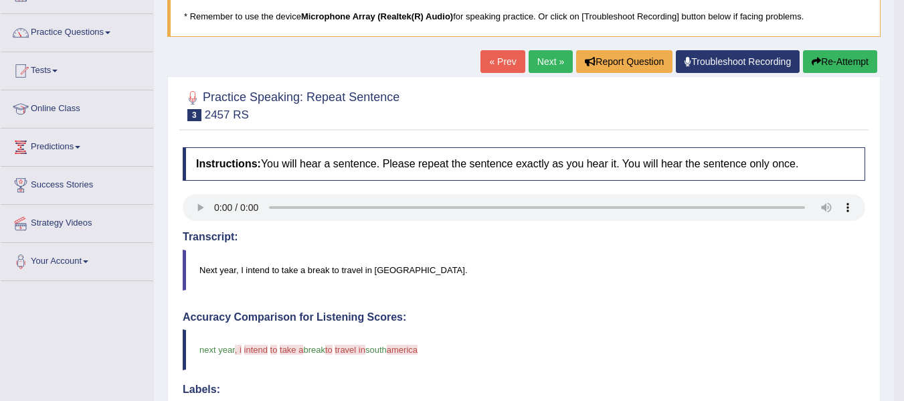
scroll to position [67, 0]
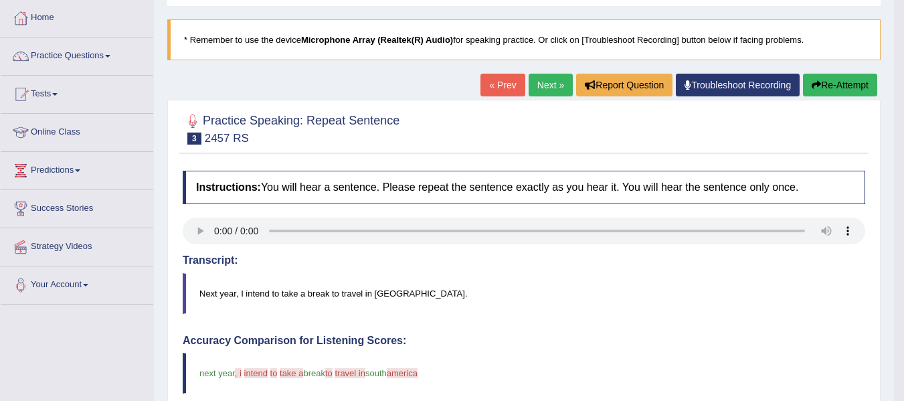
click at [550, 85] on link "Next »" at bounding box center [551, 85] width 44 height 23
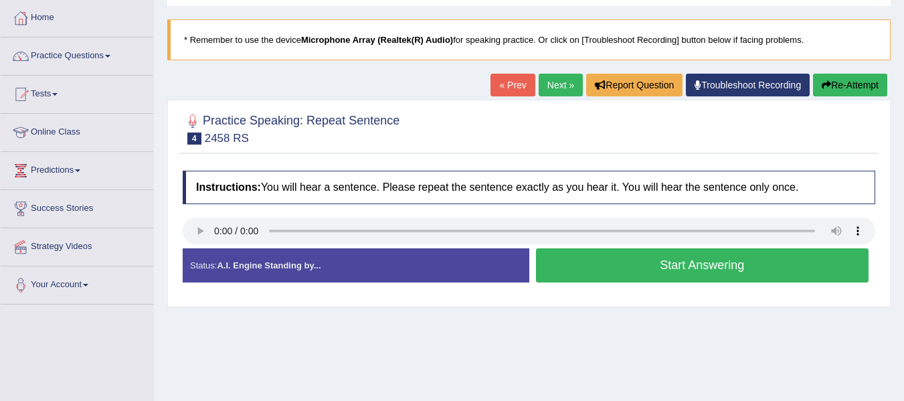
click at [687, 270] on button "Start Answering" at bounding box center [702, 265] width 333 height 34
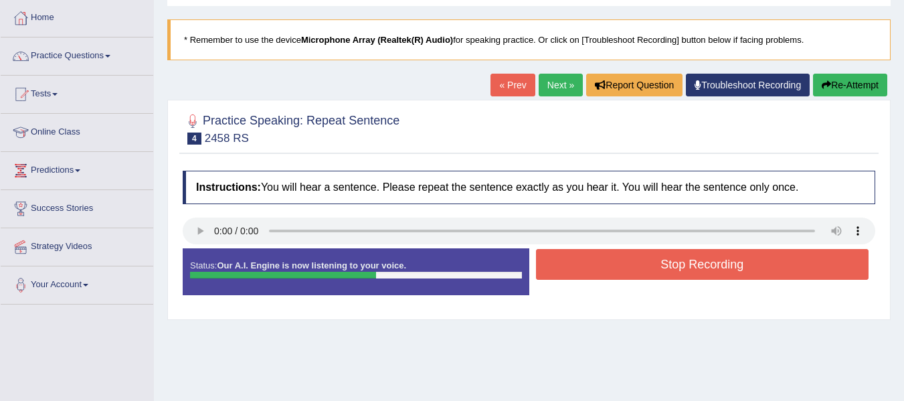
click at [716, 264] on button "Stop Recording" at bounding box center [702, 264] width 333 height 31
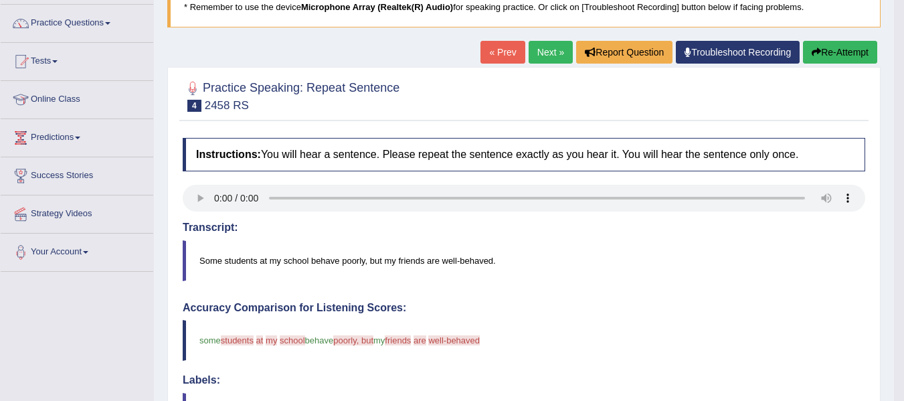
scroll to position [67, 0]
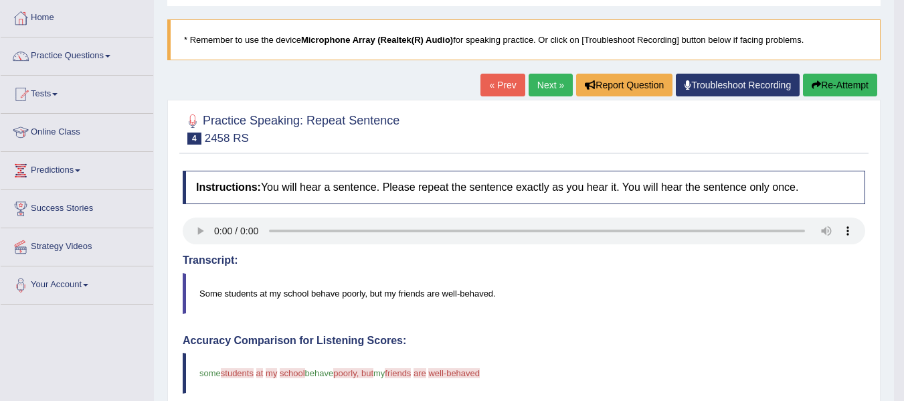
click at [546, 88] on link "Next »" at bounding box center [551, 85] width 44 height 23
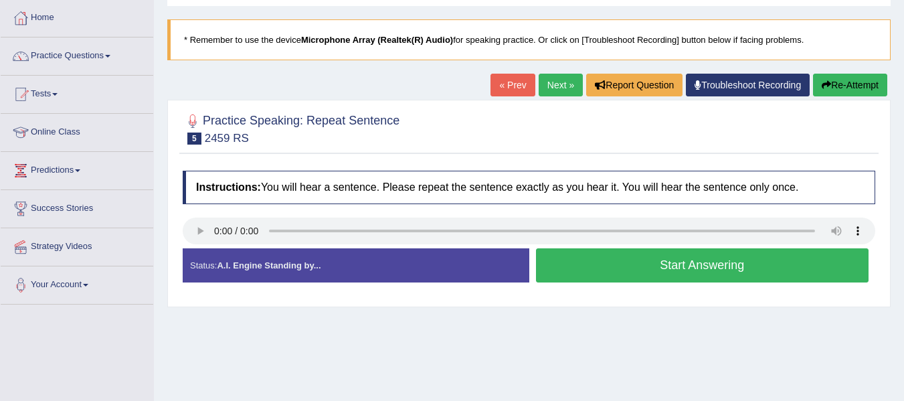
click at [555, 82] on link "Next »" at bounding box center [561, 85] width 44 height 23
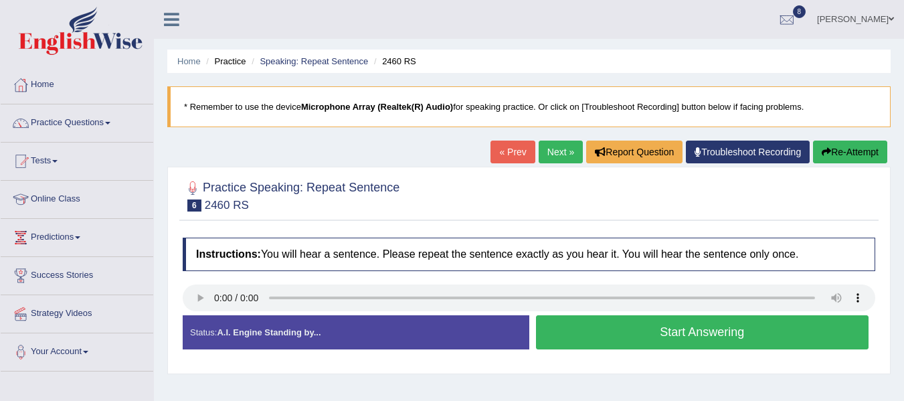
click at [562, 149] on link "Next »" at bounding box center [561, 152] width 44 height 23
drag, startPoint x: 651, startPoint y: 94, endPoint x: 452, endPoint y: 382, distance: 350.8
click at [452, 382] on div "Home Practice Speaking: Repeat Sentence 2461 RS * Remember to use the device Mi…" at bounding box center [529, 334] width 750 height 669
click at [556, 156] on link "Next »" at bounding box center [561, 152] width 44 height 23
click at [562, 146] on link "Next »" at bounding box center [561, 152] width 44 height 23
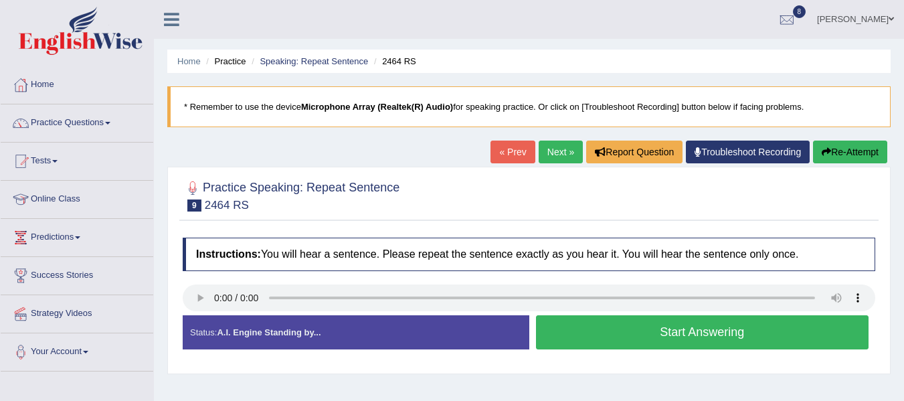
click at [236, 61] on li "Practice" at bounding box center [224, 61] width 43 height 13
click at [44, 87] on link "Home" at bounding box center [77, 82] width 153 height 33
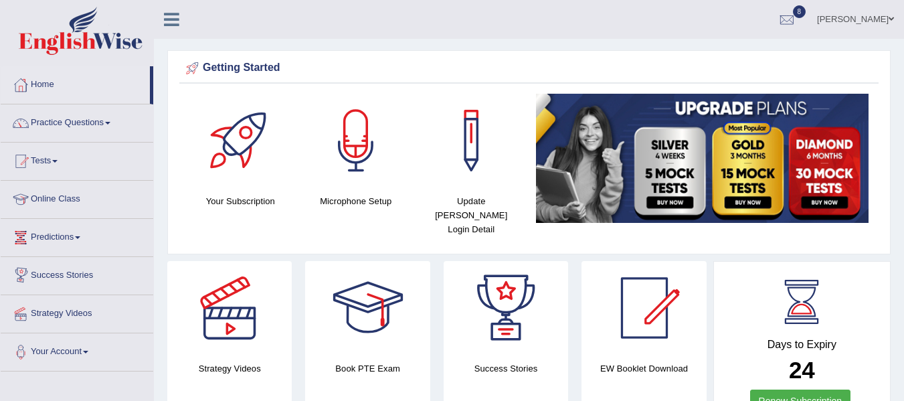
click at [74, 197] on link "Online Class" at bounding box center [77, 197] width 153 height 33
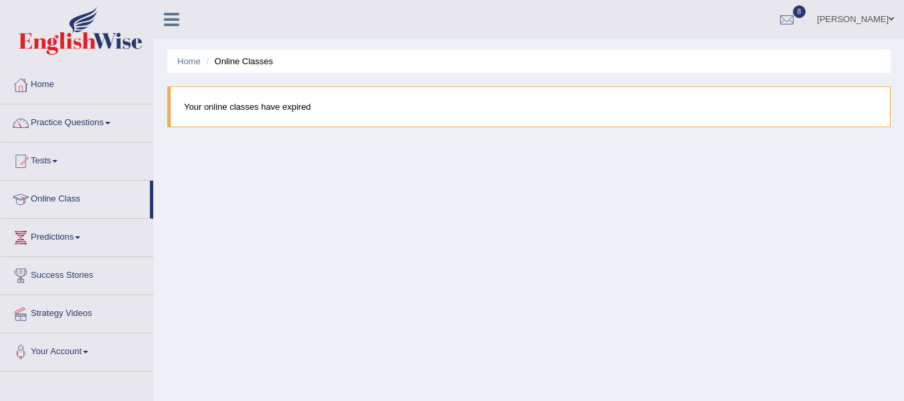
click at [110, 123] on span at bounding box center [107, 123] width 5 height 3
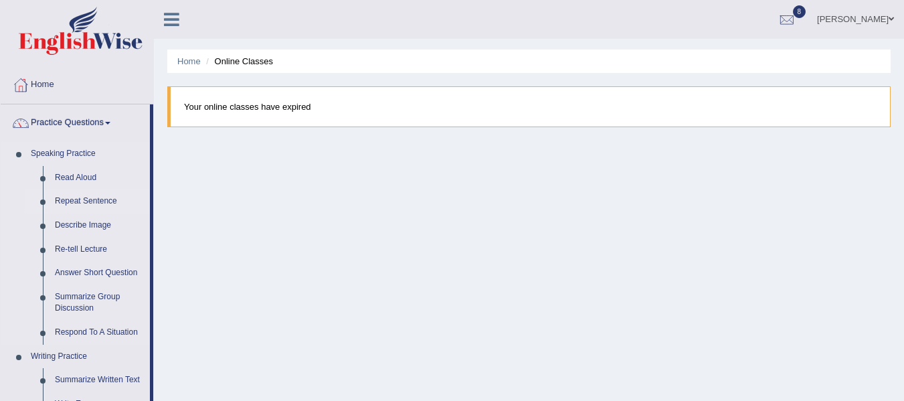
click at [98, 197] on link "Repeat Sentence" at bounding box center [99, 201] width 101 height 24
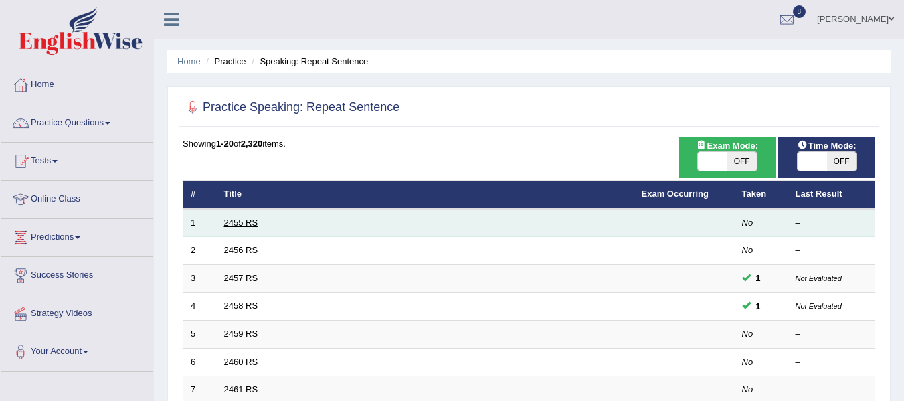
click at [242, 222] on link "2455 RS" at bounding box center [241, 223] width 34 height 10
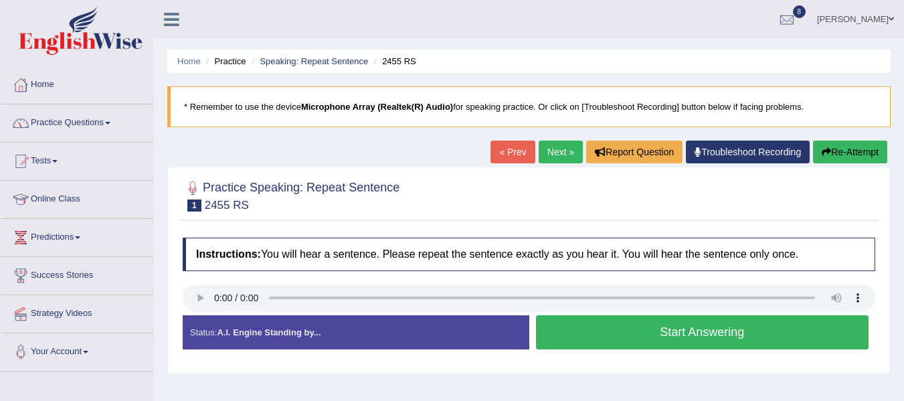
click at [76, 201] on link "Online Class" at bounding box center [77, 197] width 153 height 33
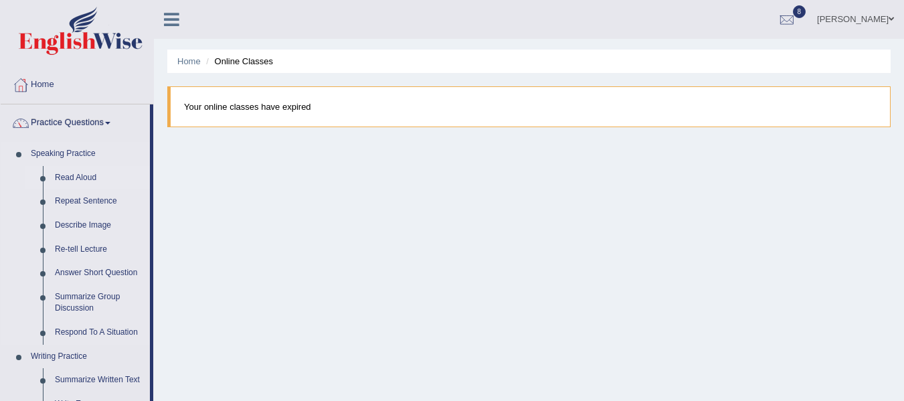
click at [94, 174] on link "Read Aloud" at bounding box center [99, 178] width 101 height 24
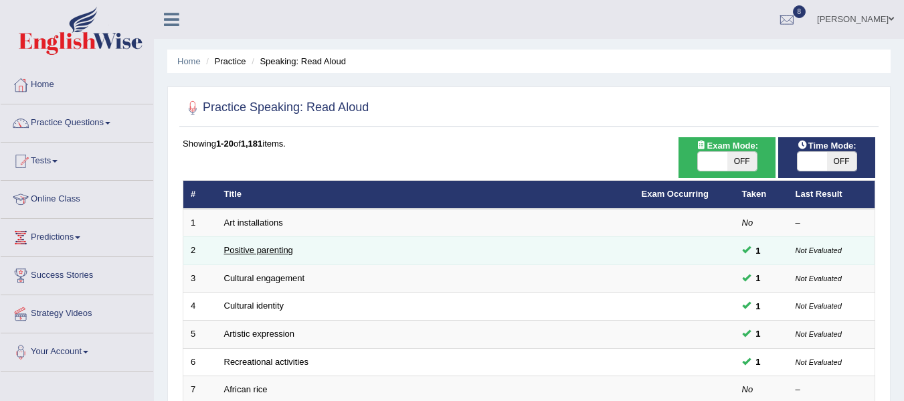
click at [270, 252] on link "Positive parenting" at bounding box center [258, 250] width 69 height 10
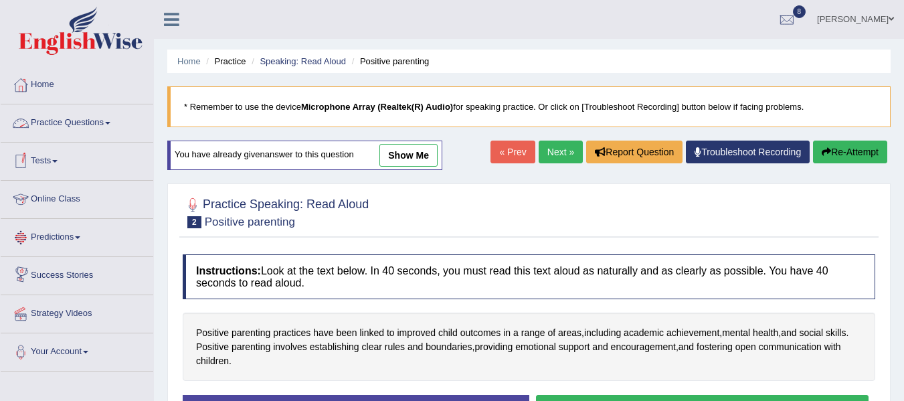
click at [109, 122] on link "Practice Questions" at bounding box center [77, 120] width 153 height 33
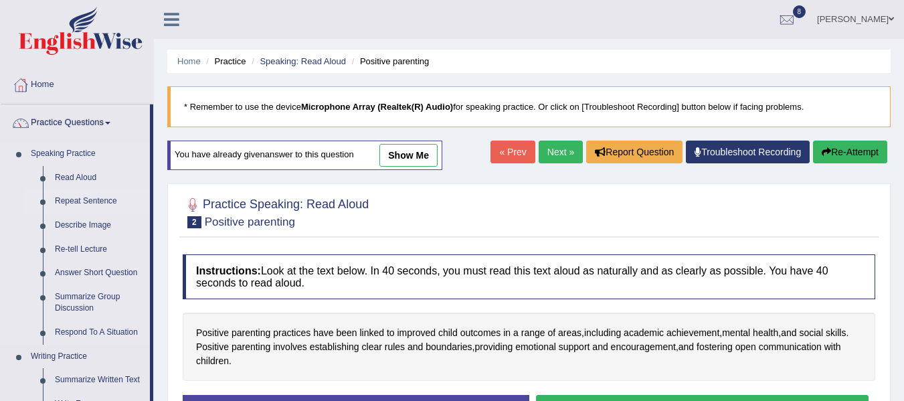
click at [100, 204] on link "Repeat Sentence" at bounding box center [99, 201] width 101 height 24
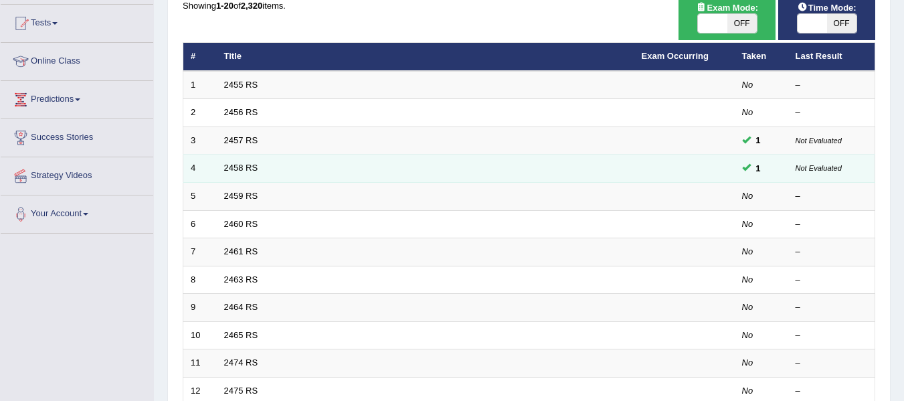
scroll to position [17, 0]
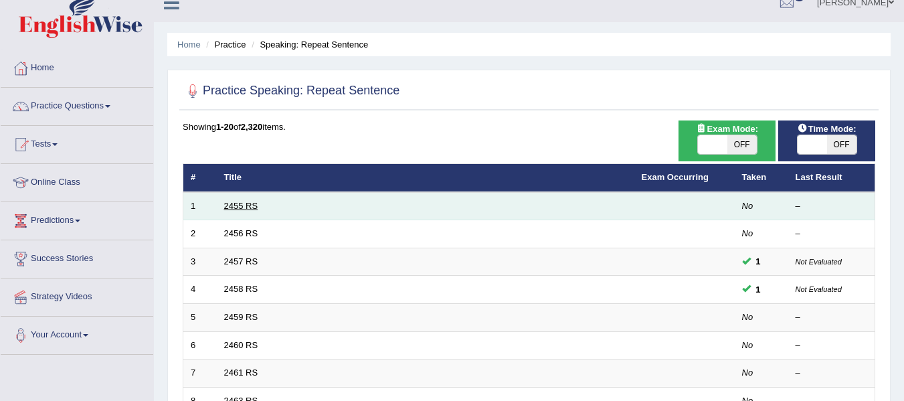
click at [240, 207] on link "2455 RS" at bounding box center [241, 206] width 34 height 10
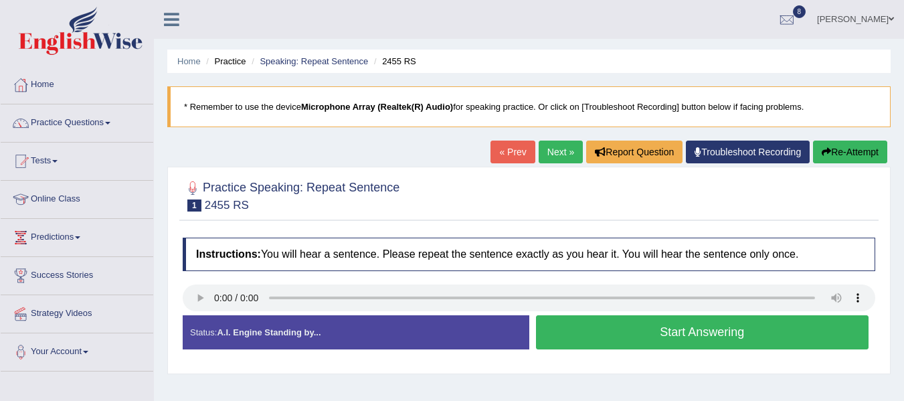
click at [413, 337] on div "Status: A.I. Engine Standing by..." at bounding box center [356, 332] width 347 height 34
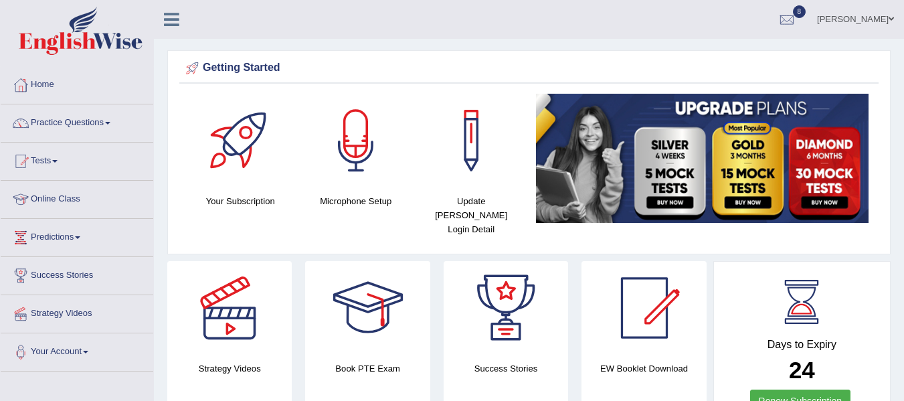
click at [110, 123] on span at bounding box center [107, 123] width 5 height 3
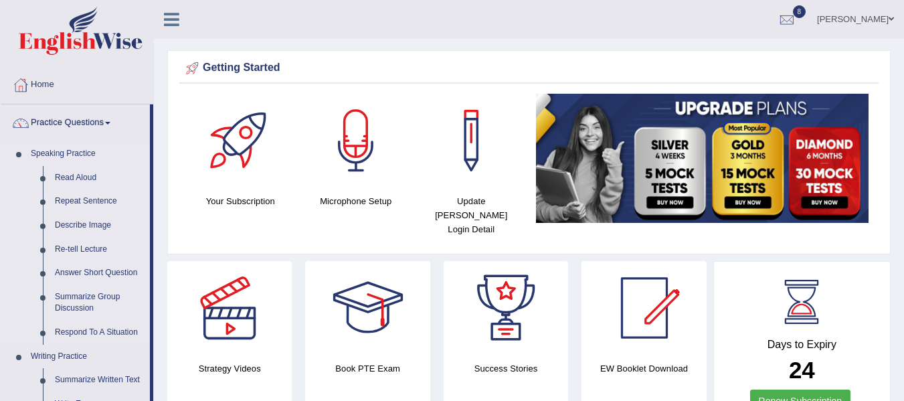
click at [96, 197] on link "Repeat Sentence" at bounding box center [99, 201] width 101 height 24
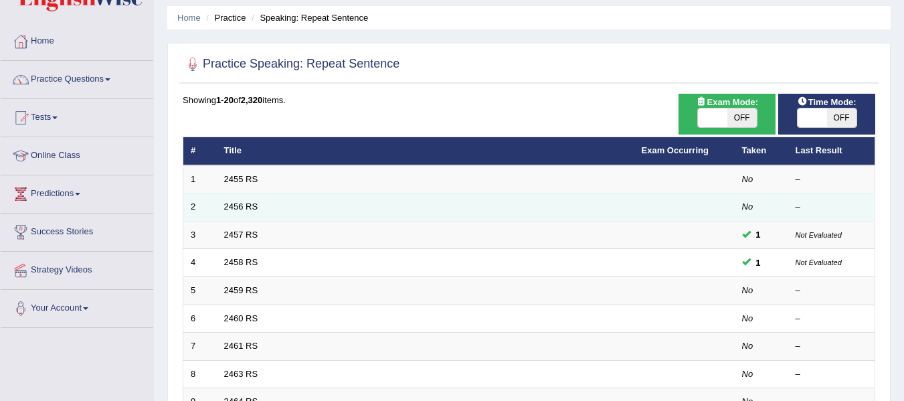
scroll to position [67, 0]
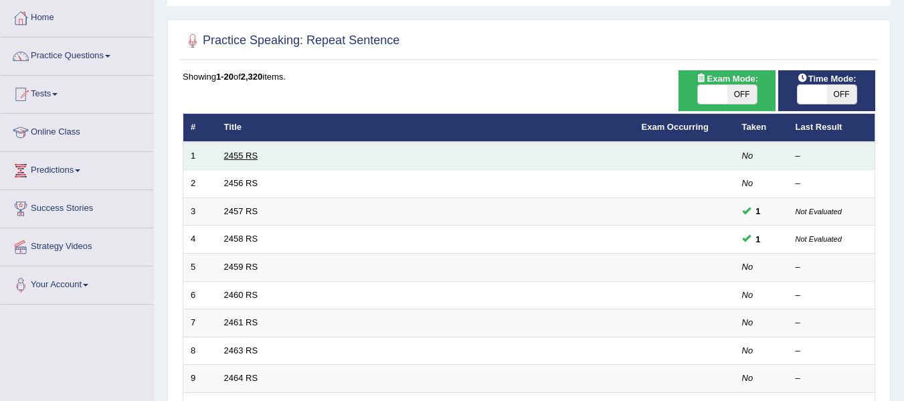
click at [250, 155] on link "2455 RS" at bounding box center [241, 156] width 34 height 10
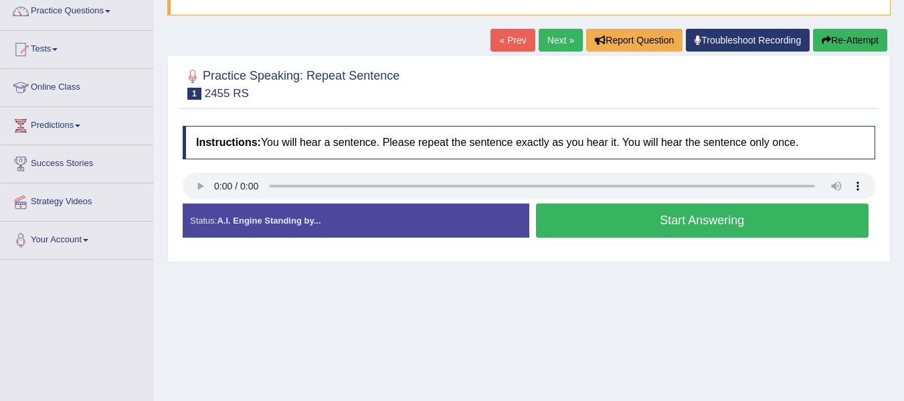
scroll to position [134, 0]
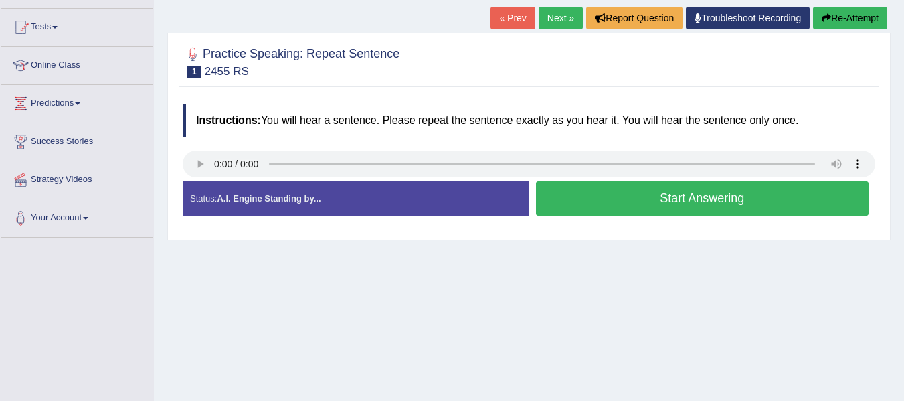
click at [693, 198] on button "Start Answering" at bounding box center [702, 198] width 333 height 34
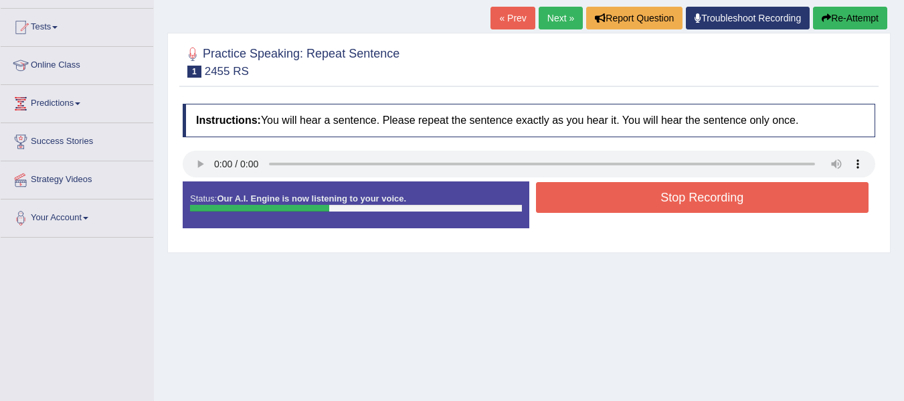
click at [719, 204] on button "Stop Recording" at bounding box center [702, 197] width 333 height 31
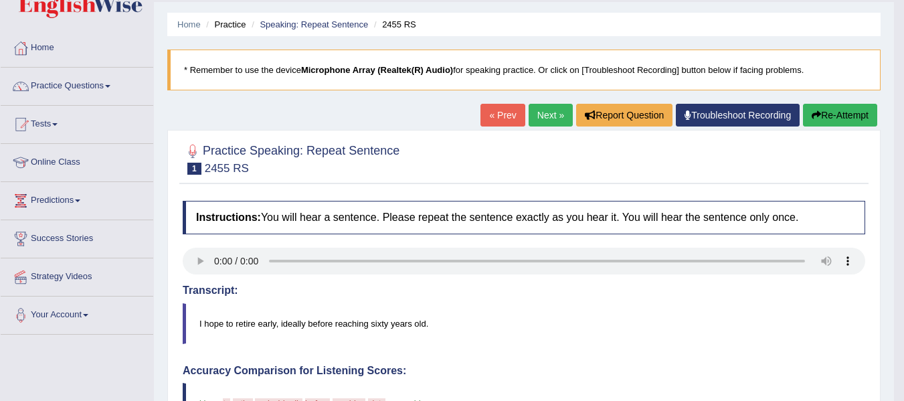
scroll to position [35, 0]
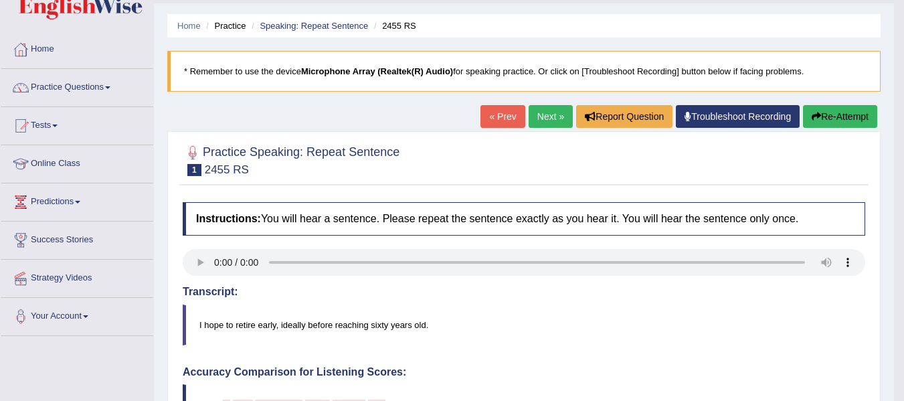
click at [544, 115] on link "Next »" at bounding box center [551, 116] width 44 height 23
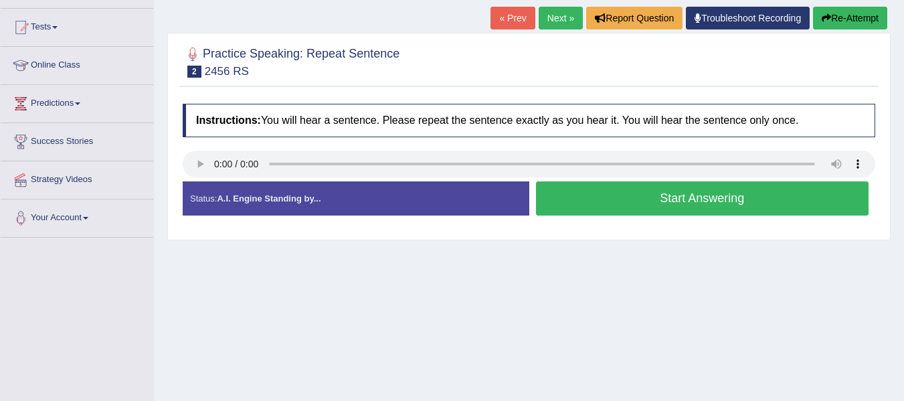
scroll to position [134, 0]
click at [679, 194] on button "Start Answering" at bounding box center [702, 198] width 333 height 34
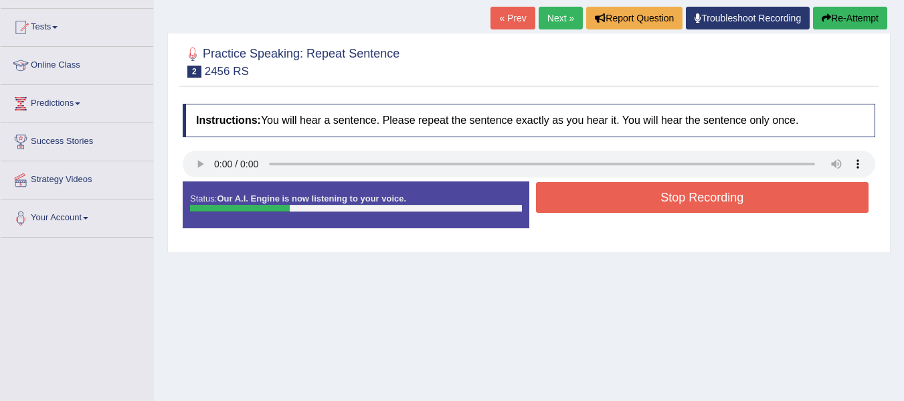
click at [679, 194] on button "Stop Recording" at bounding box center [702, 197] width 333 height 31
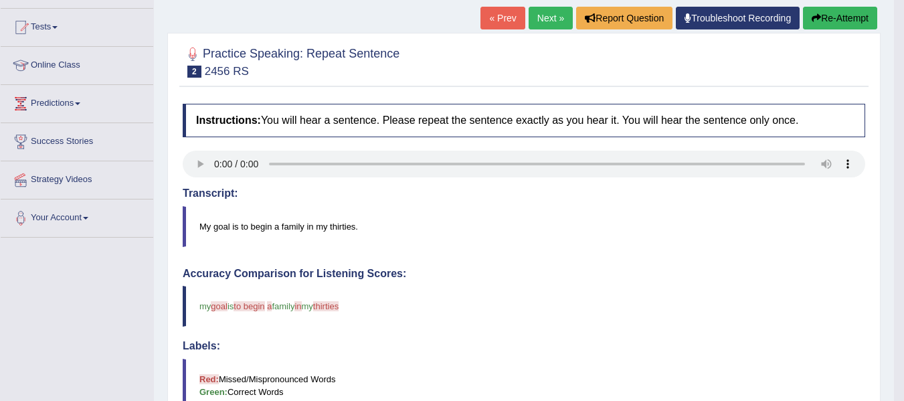
click at [539, 24] on link "Next »" at bounding box center [551, 18] width 44 height 23
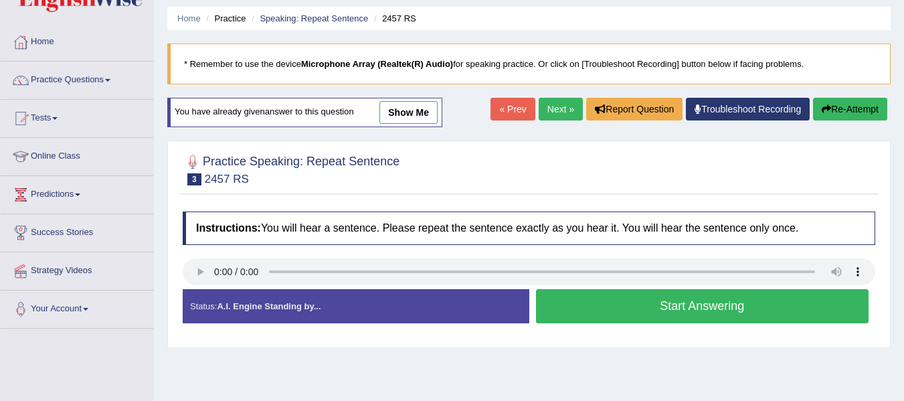
scroll to position [67, 0]
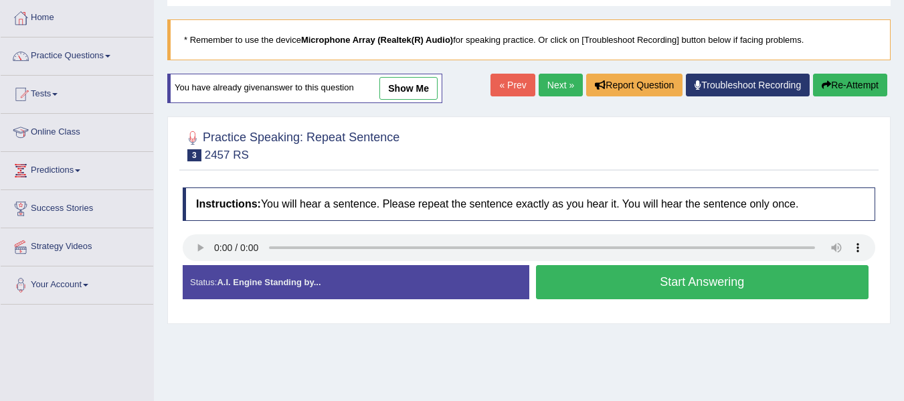
click at [622, 283] on button "Start Answering" at bounding box center [702, 282] width 333 height 34
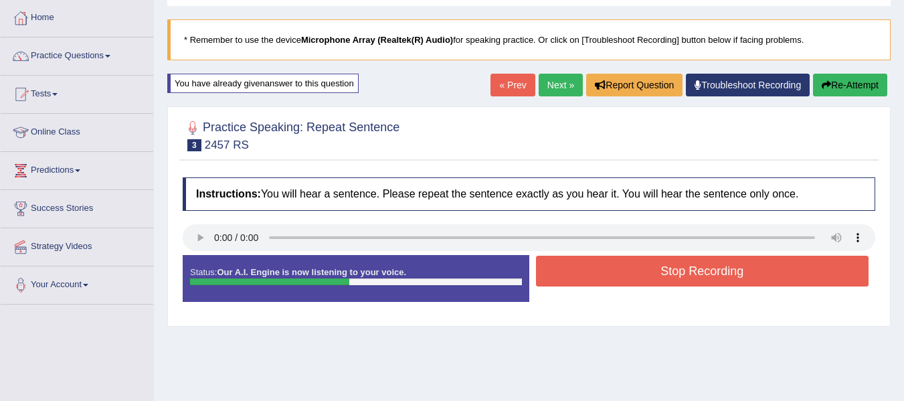
click at [688, 276] on button "Stop Recording" at bounding box center [702, 271] width 333 height 31
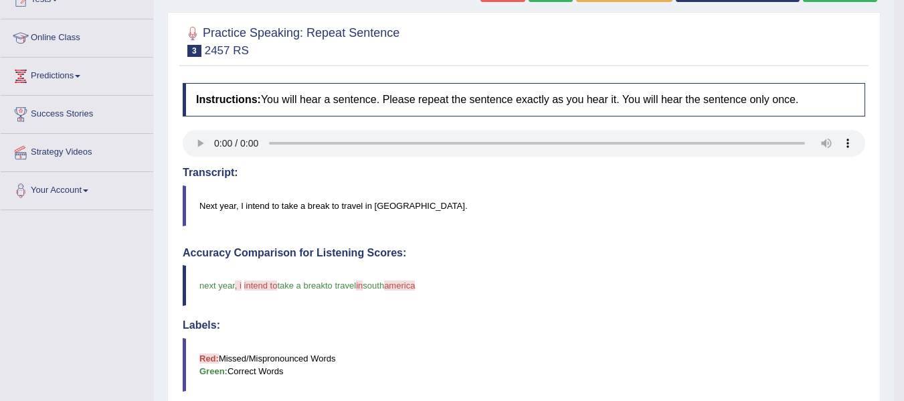
scroll to position [109, 0]
